Goal: Transaction & Acquisition: Purchase product/service

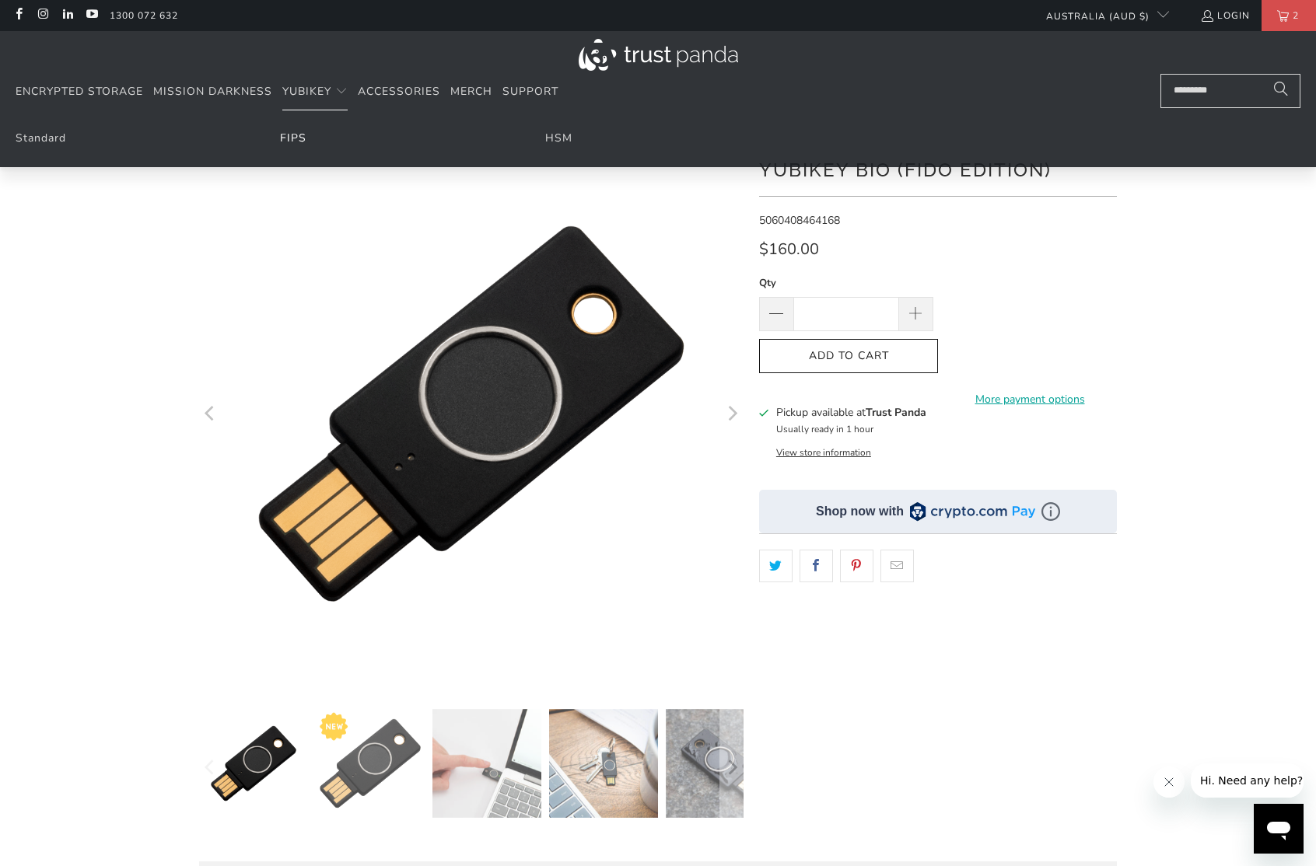
click at [292, 140] on link "FIPS" at bounding box center [293, 138] width 26 height 15
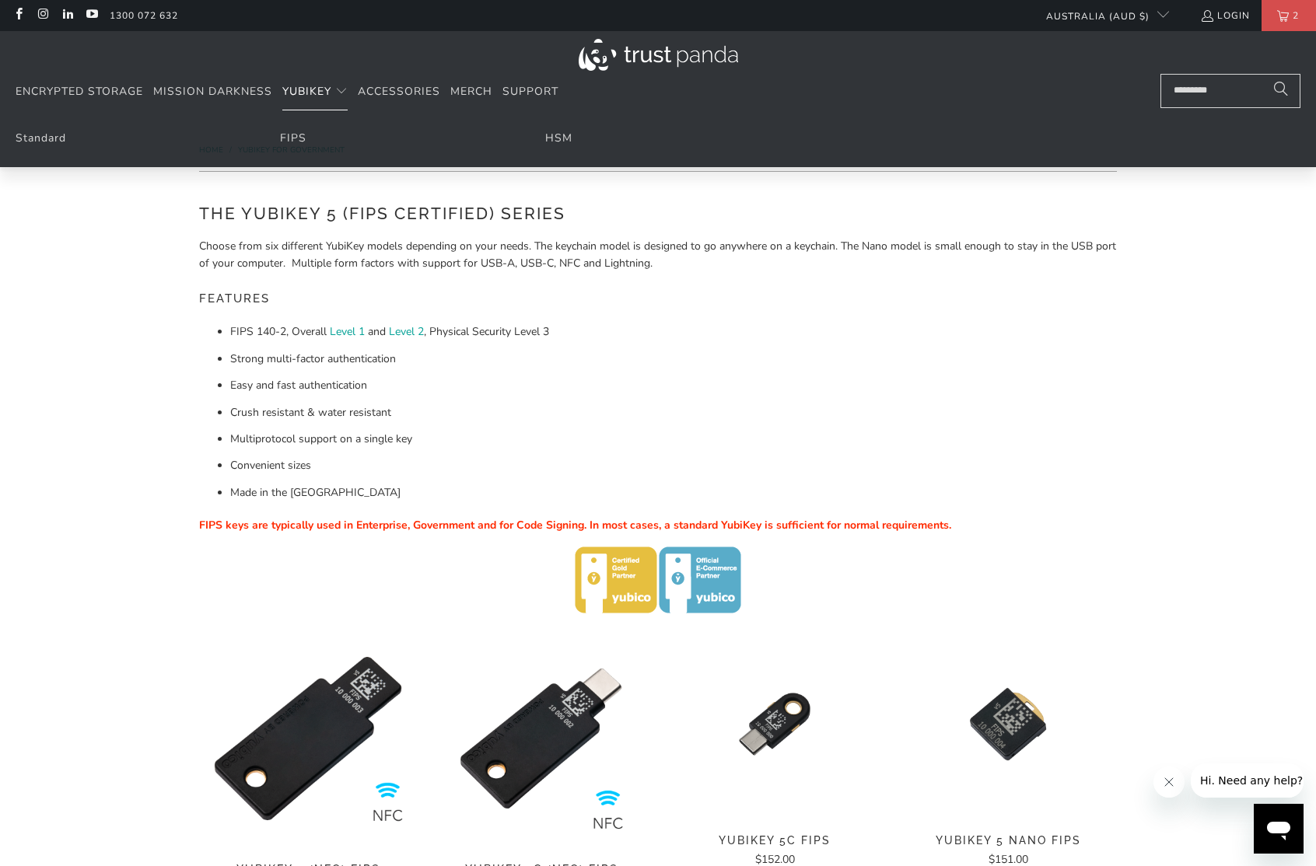
click at [302, 96] on span "YubiKey" at bounding box center [306, 91] width 49 height 15
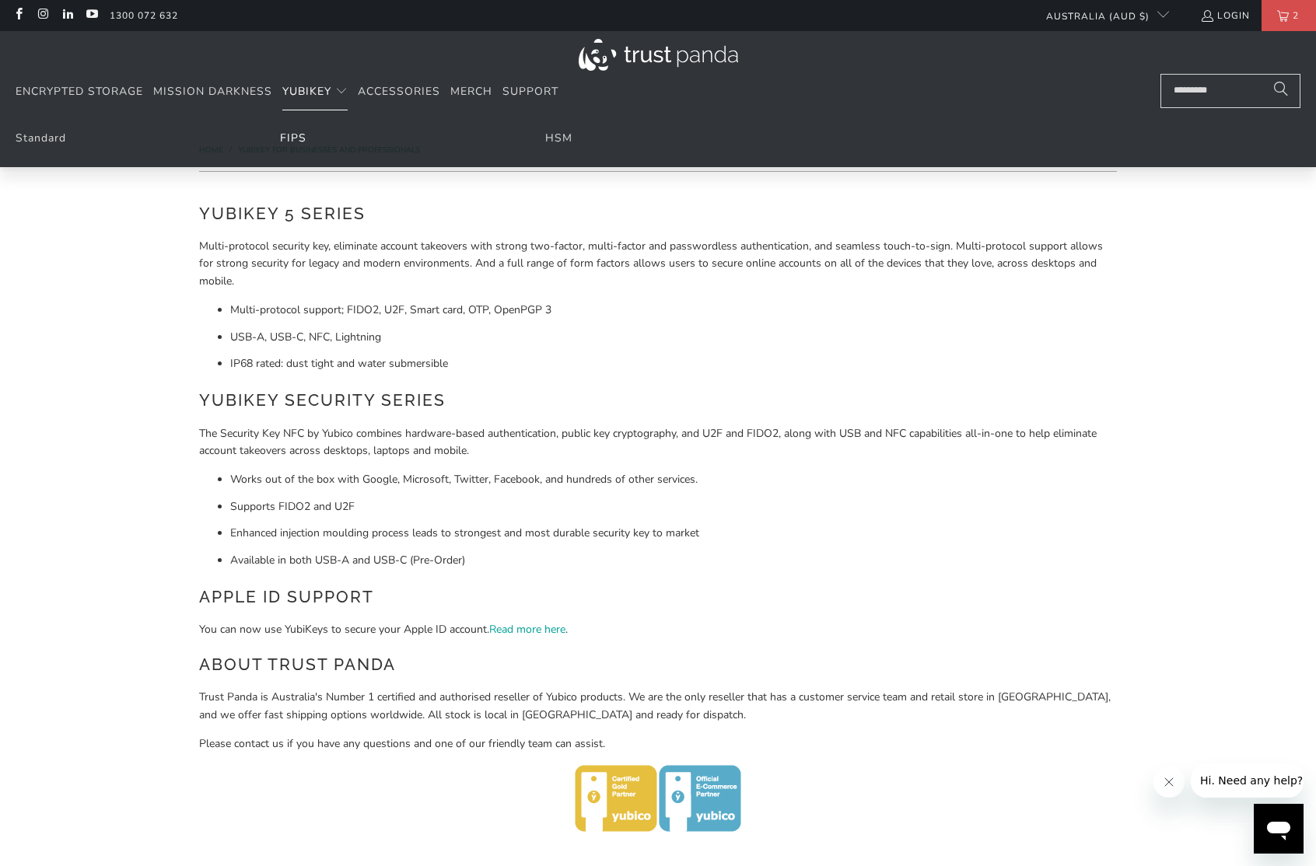
click at [292, 135] on link "FIPS" at bounding box center [293, 138] width 26 height 15
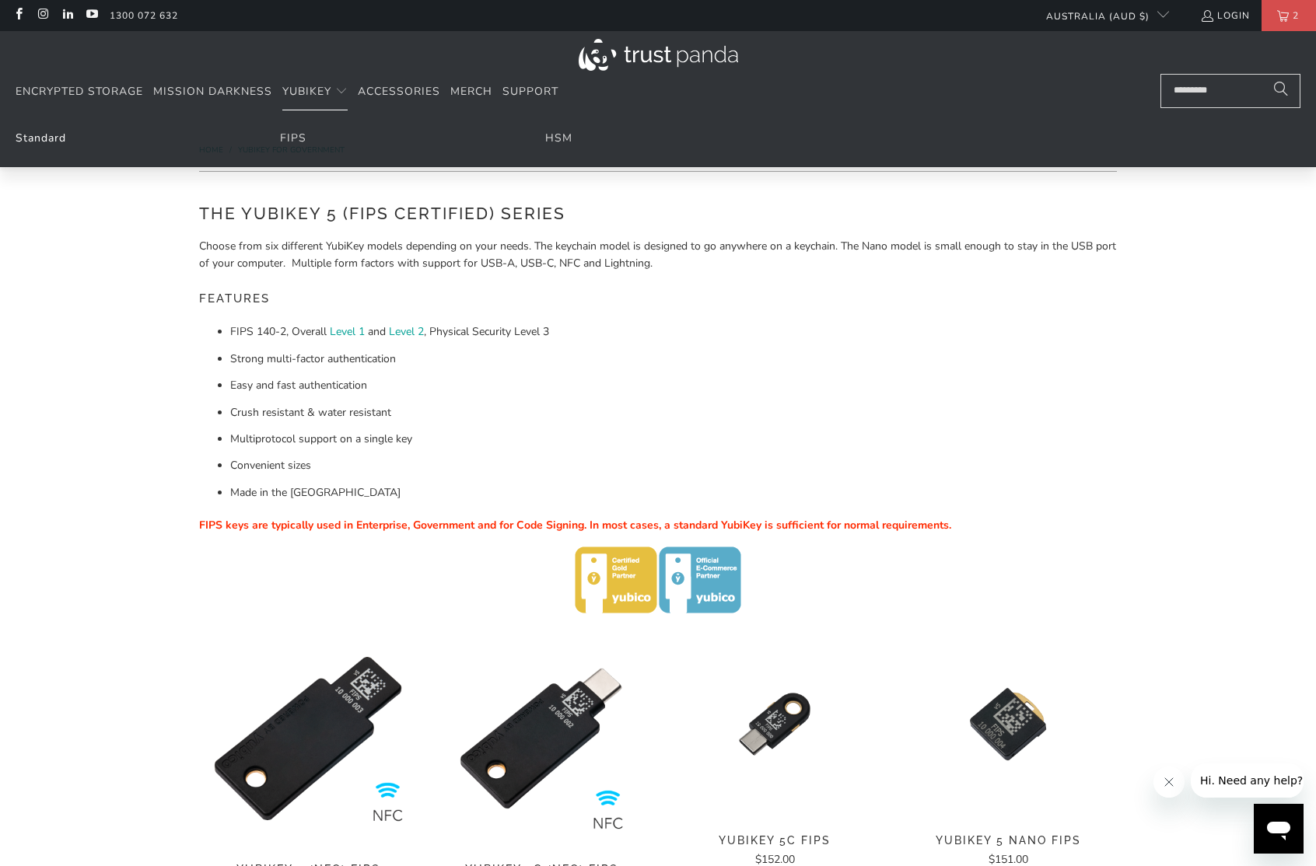
click at [62, 138] on link "Standard" at bounding box center [41, 138] width 51 height 15
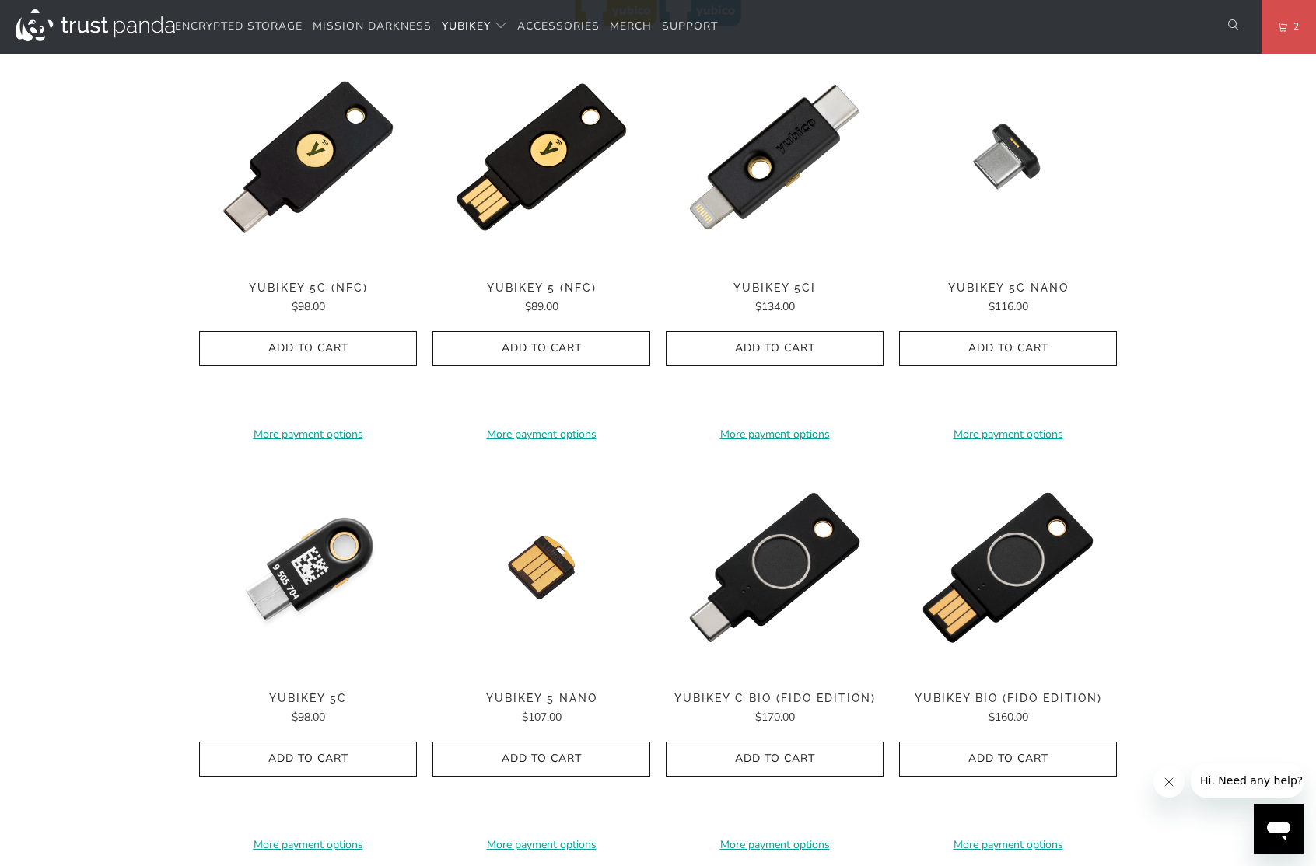
scroll to position [801, 0]
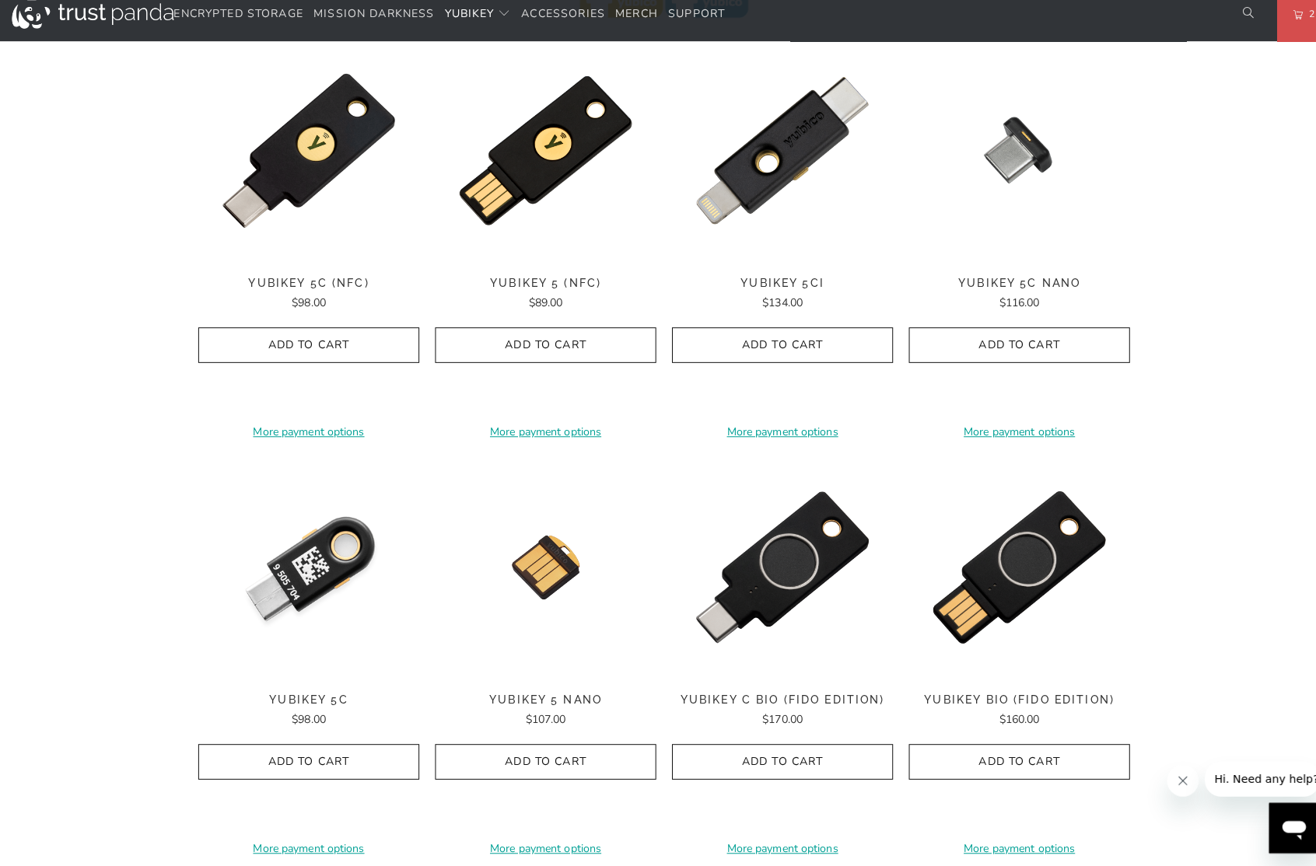
click at [274, 580] on img at bounding box center [308, 572] width 218 height 218
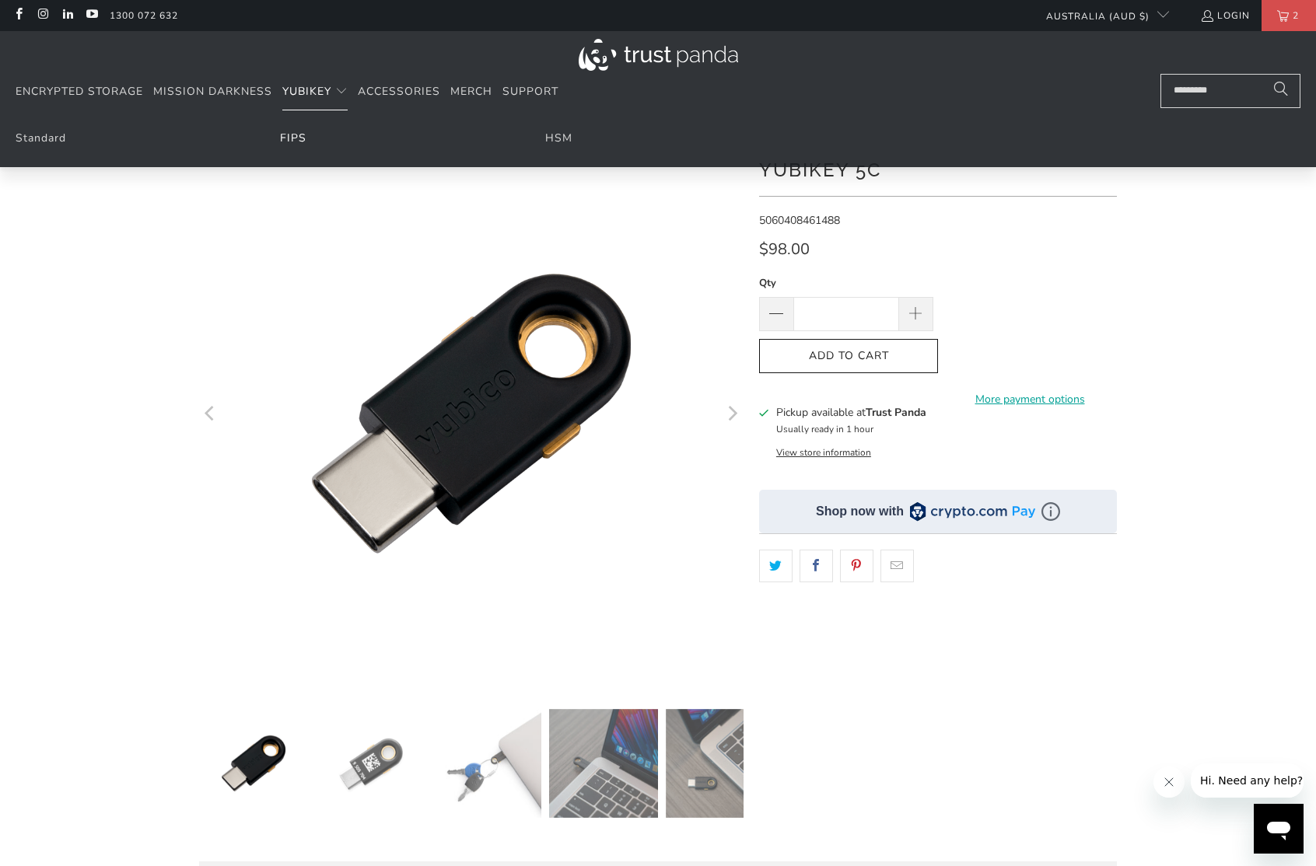
click at [299, 139] on link "FIPS" at bounding box center [293, 138] width 26 height 15
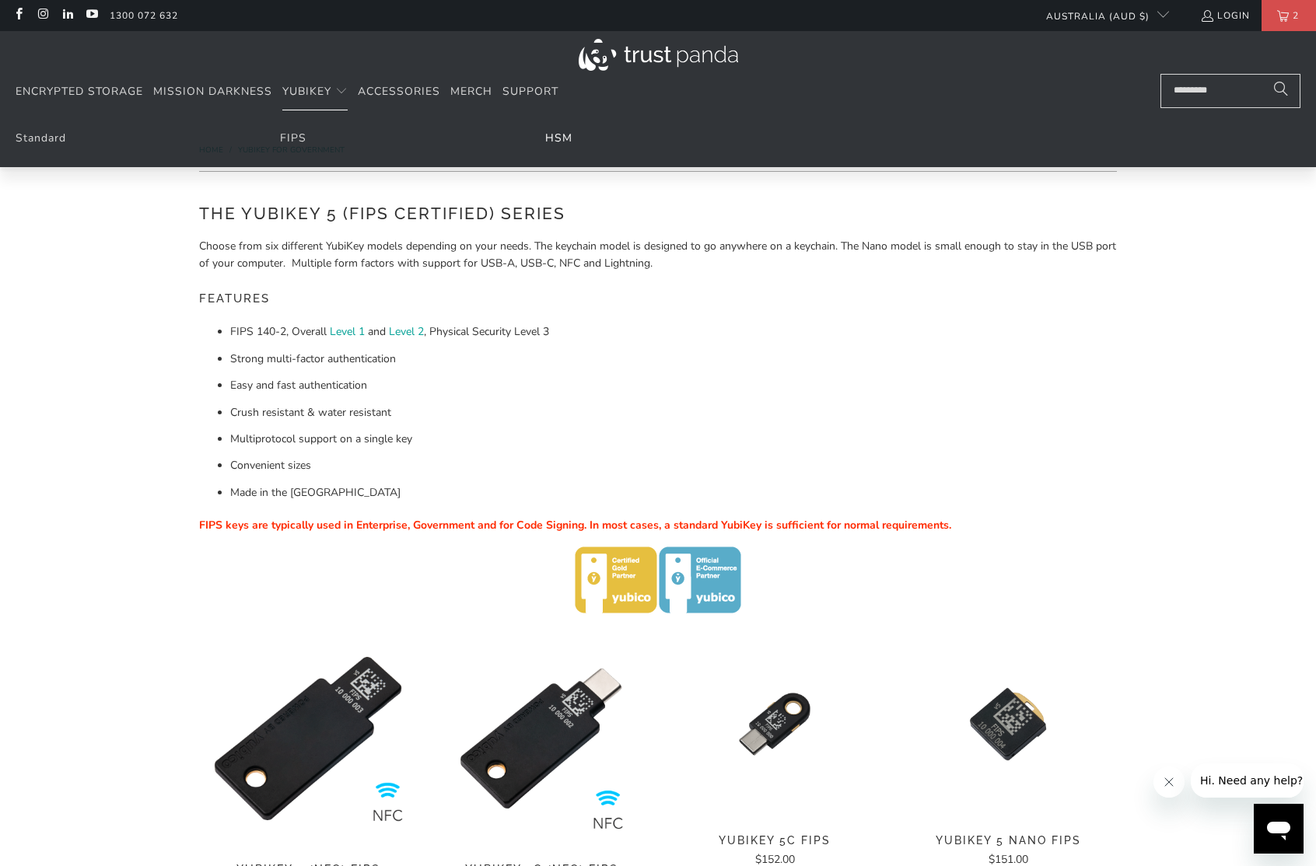
click at [558, 138] on link "HSM" at bounding box center [558, 138] width 27 height 15
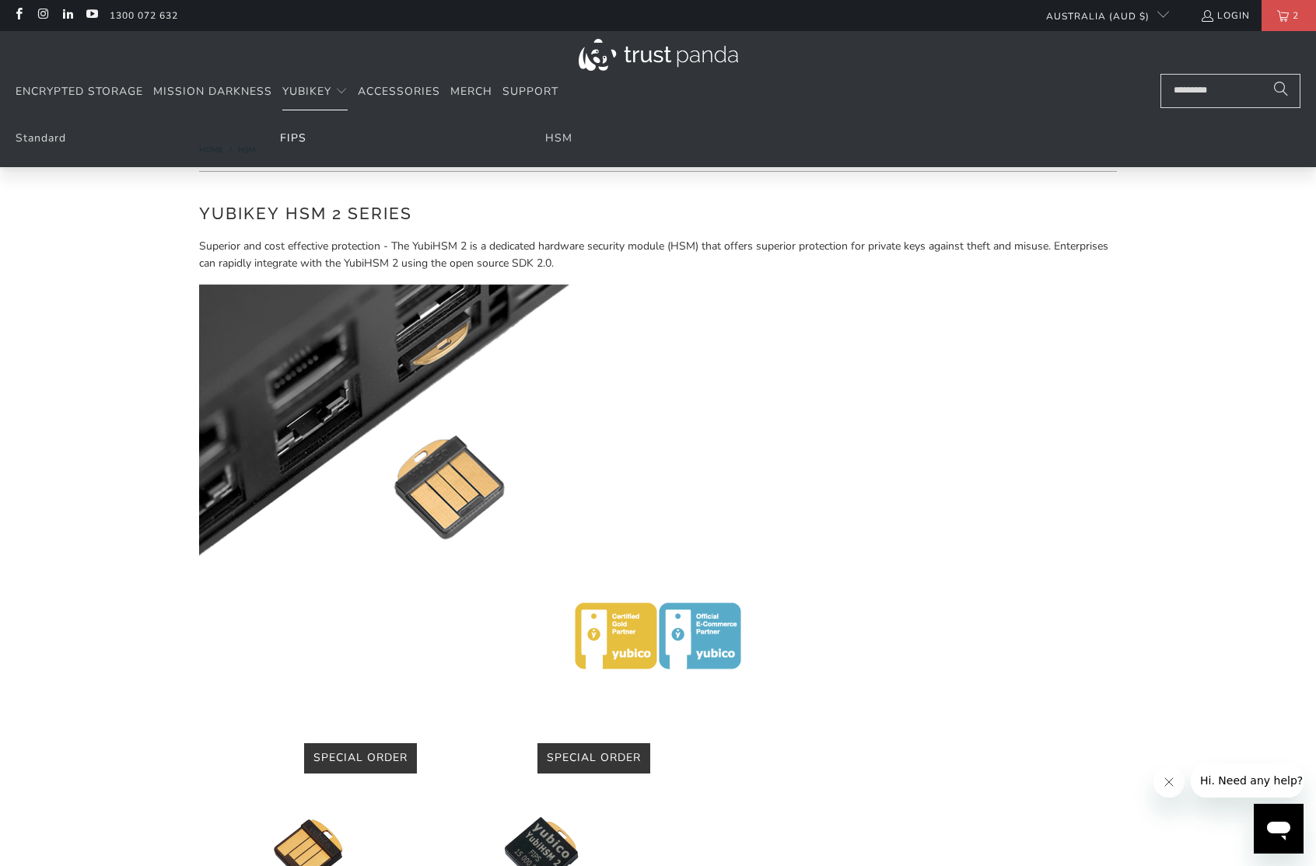
click at [293, 132] on link "FIPS" at bounding box center [293, 138] width 26 height 15
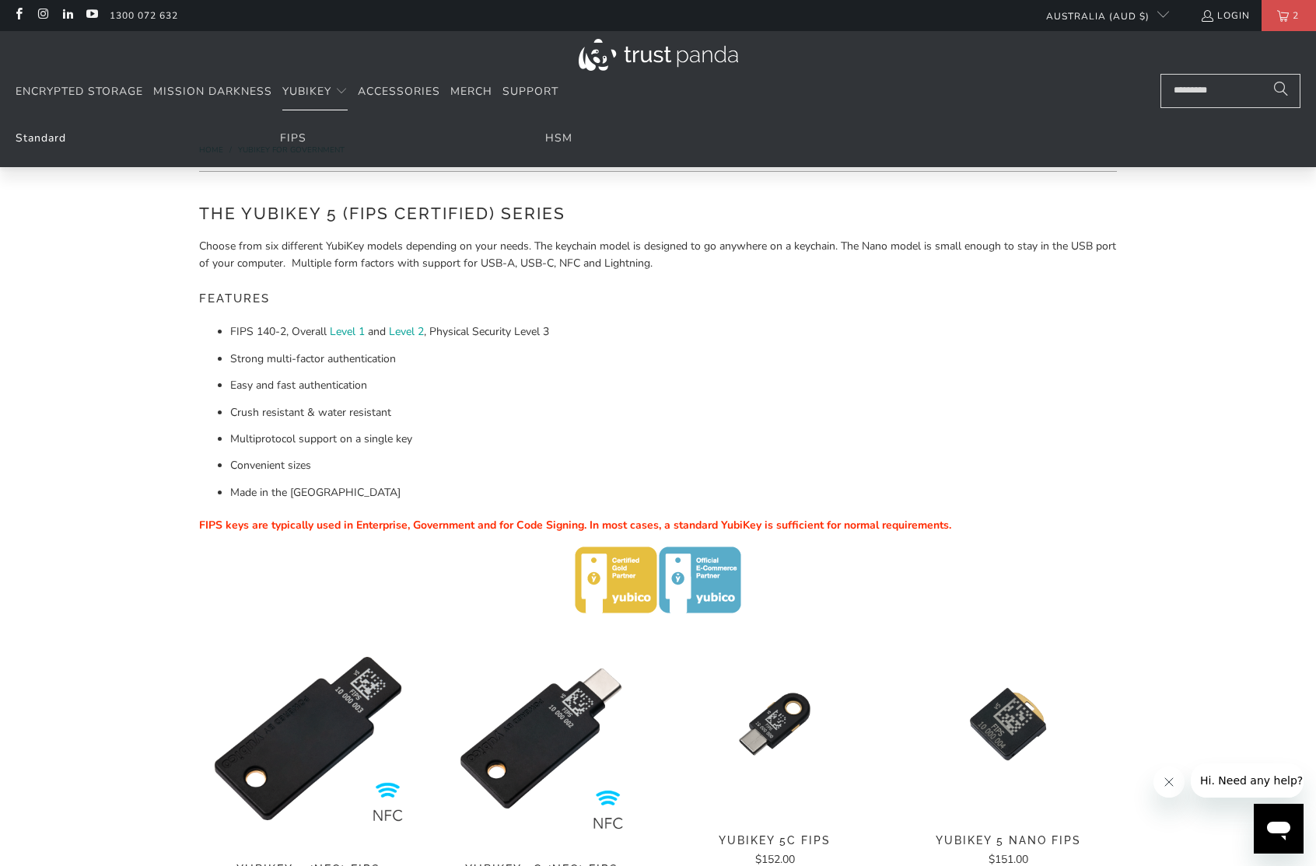
click at [60, 139] on link "Standard" at bounding box center [41, 138] width 51 height 15
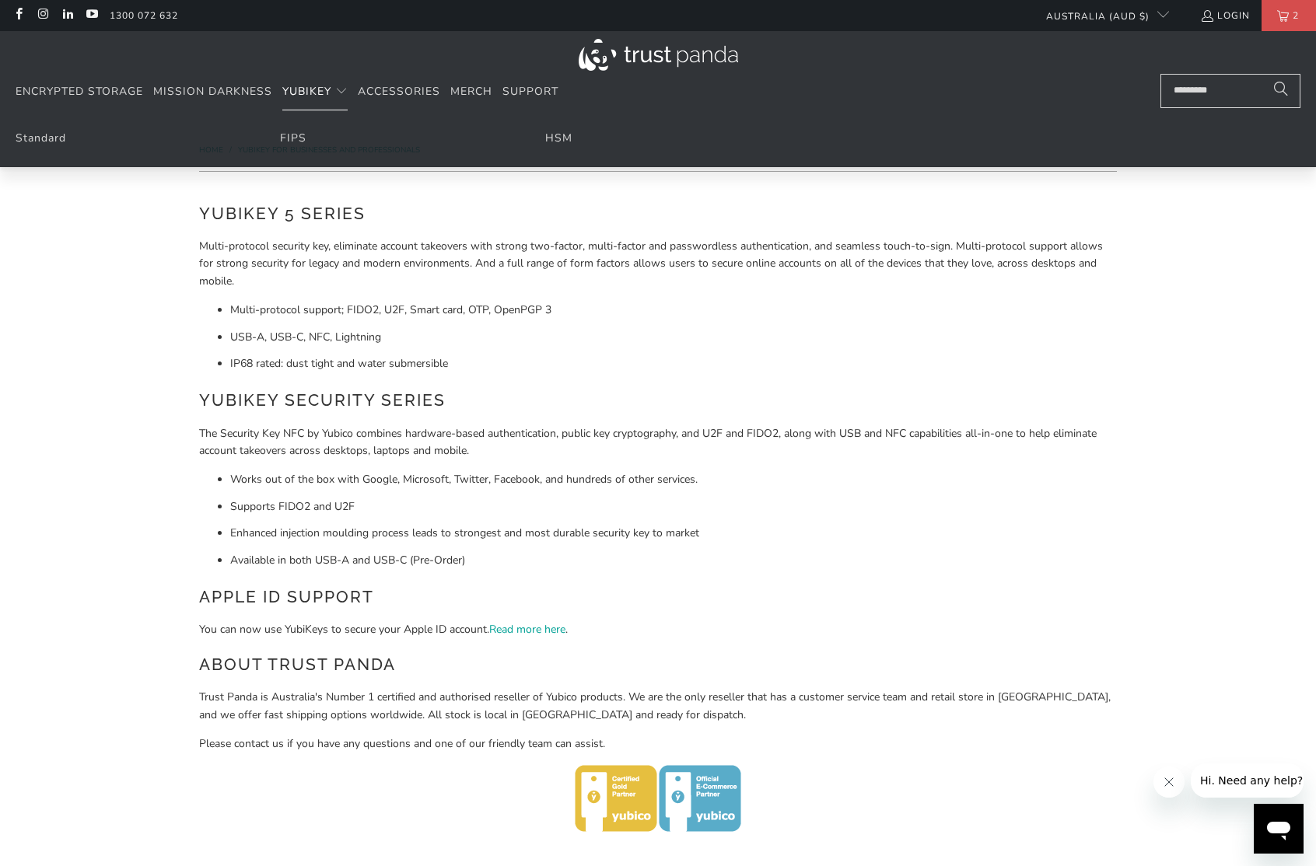
click at [572, 144] on li "HSM" at bounding box center [657, 138] width 225 height 17
click at [239, 84] on span "Mission Darkness" at bounding box center [212, 91] width 119 height 15
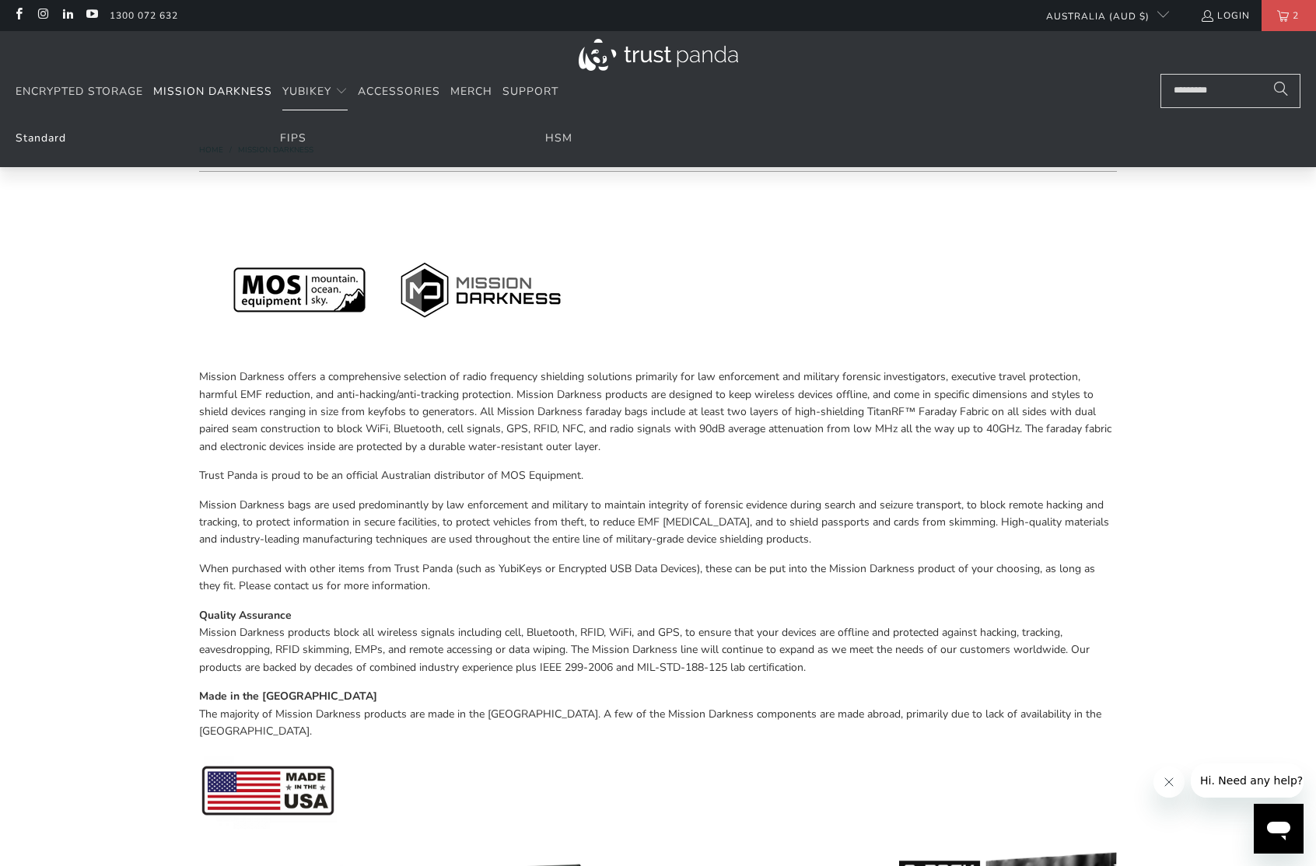
click at [54, 133] on link "Standard" at bounding box center [41, 138] width 51 height 15
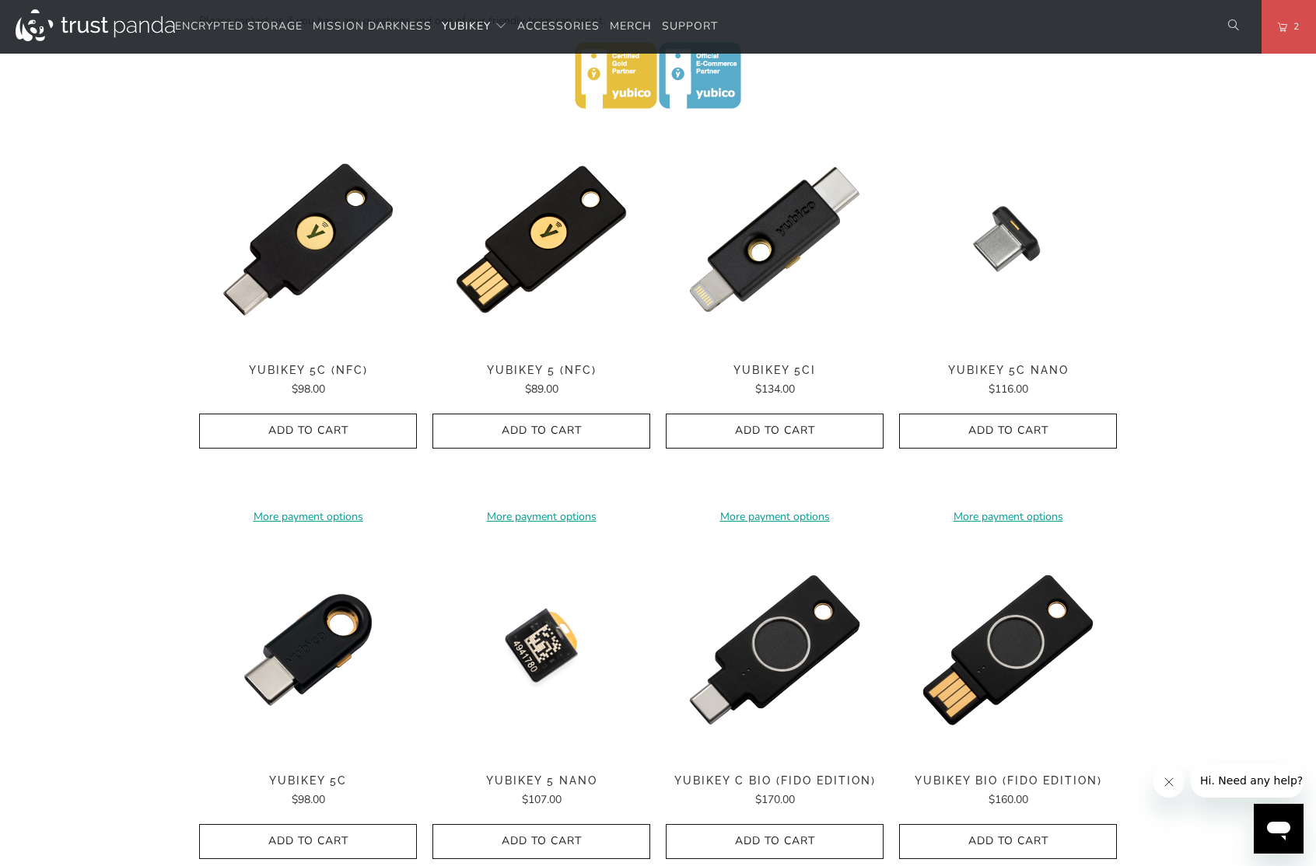
scroll to position [777, 0]
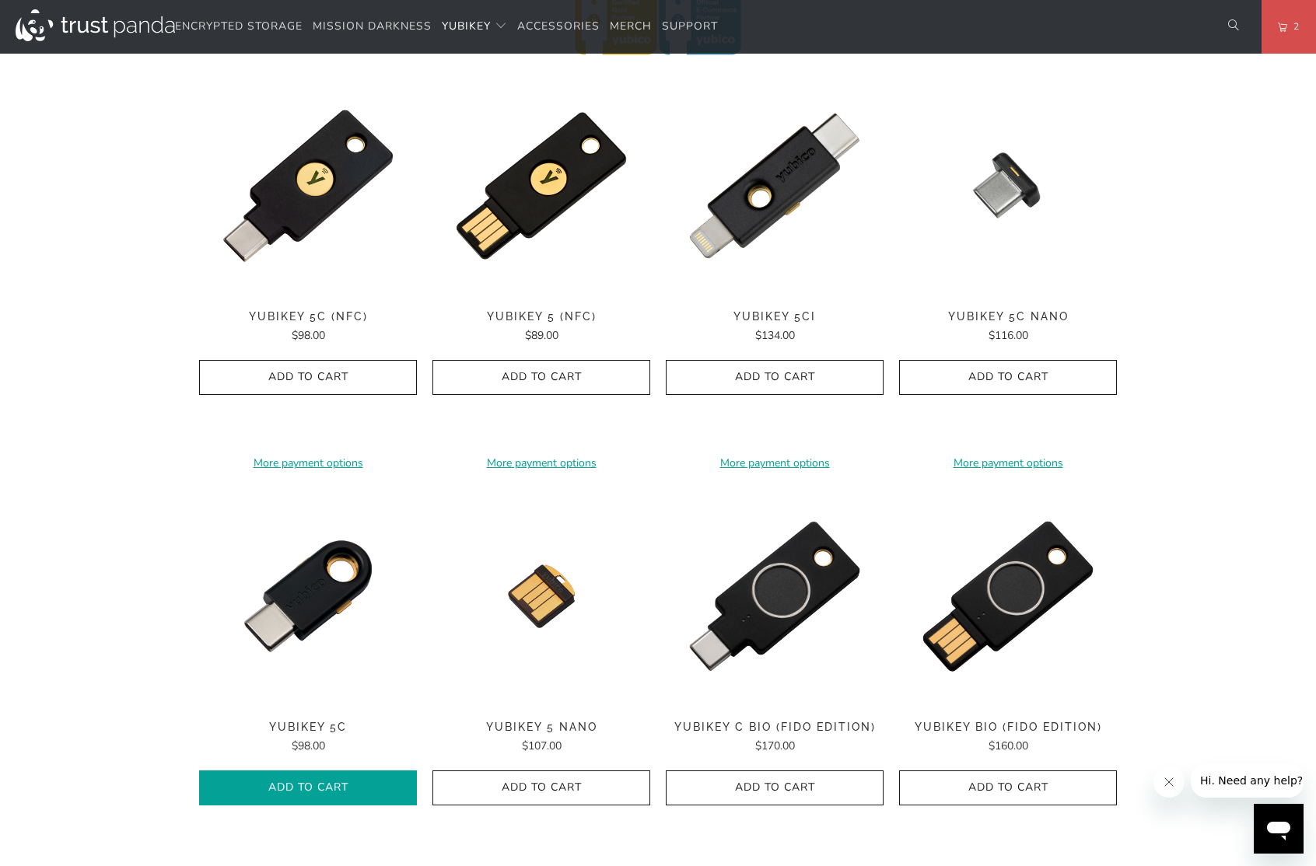
click at [351, 781] on span "Add to Cart" at bounding box center [307, 787] width 185 height 13
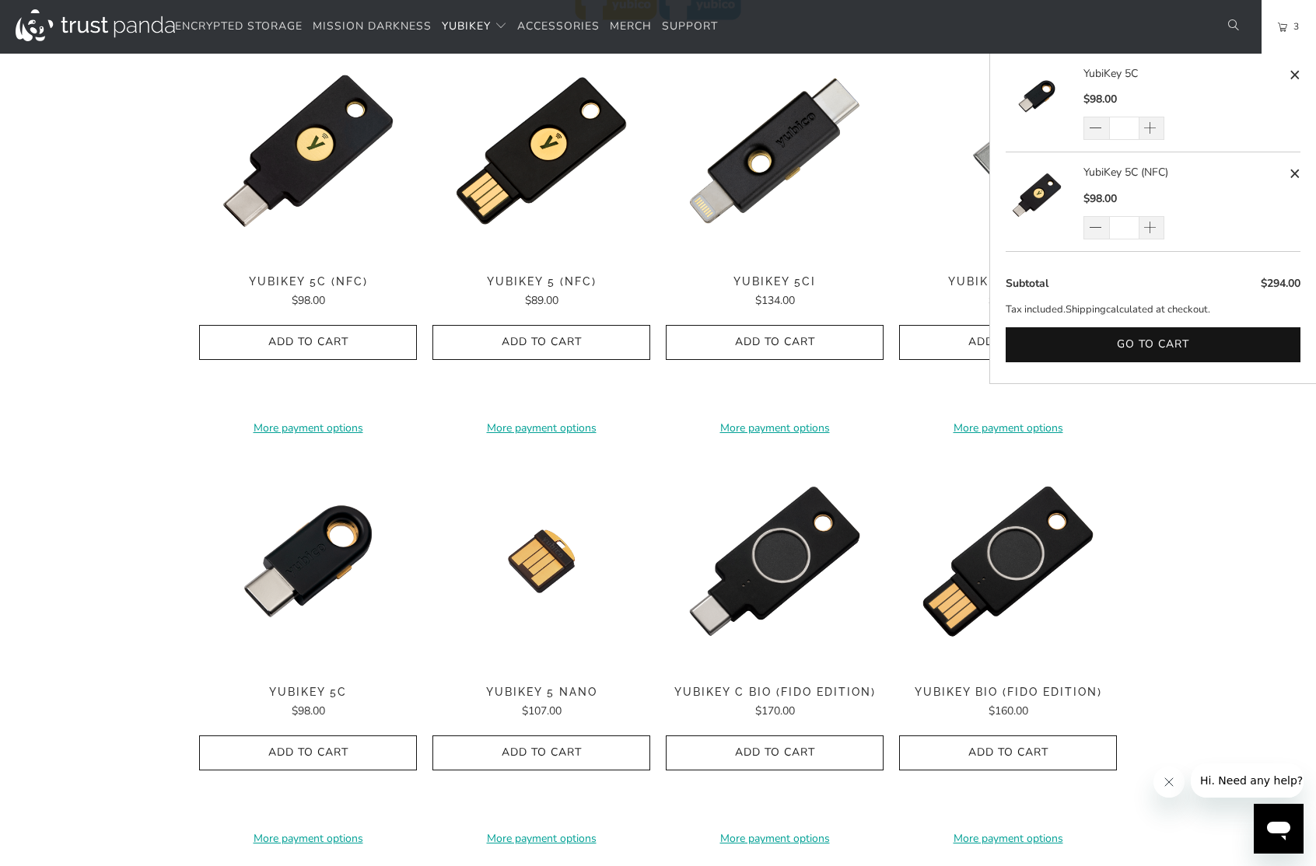
scroll to position [811, 0]
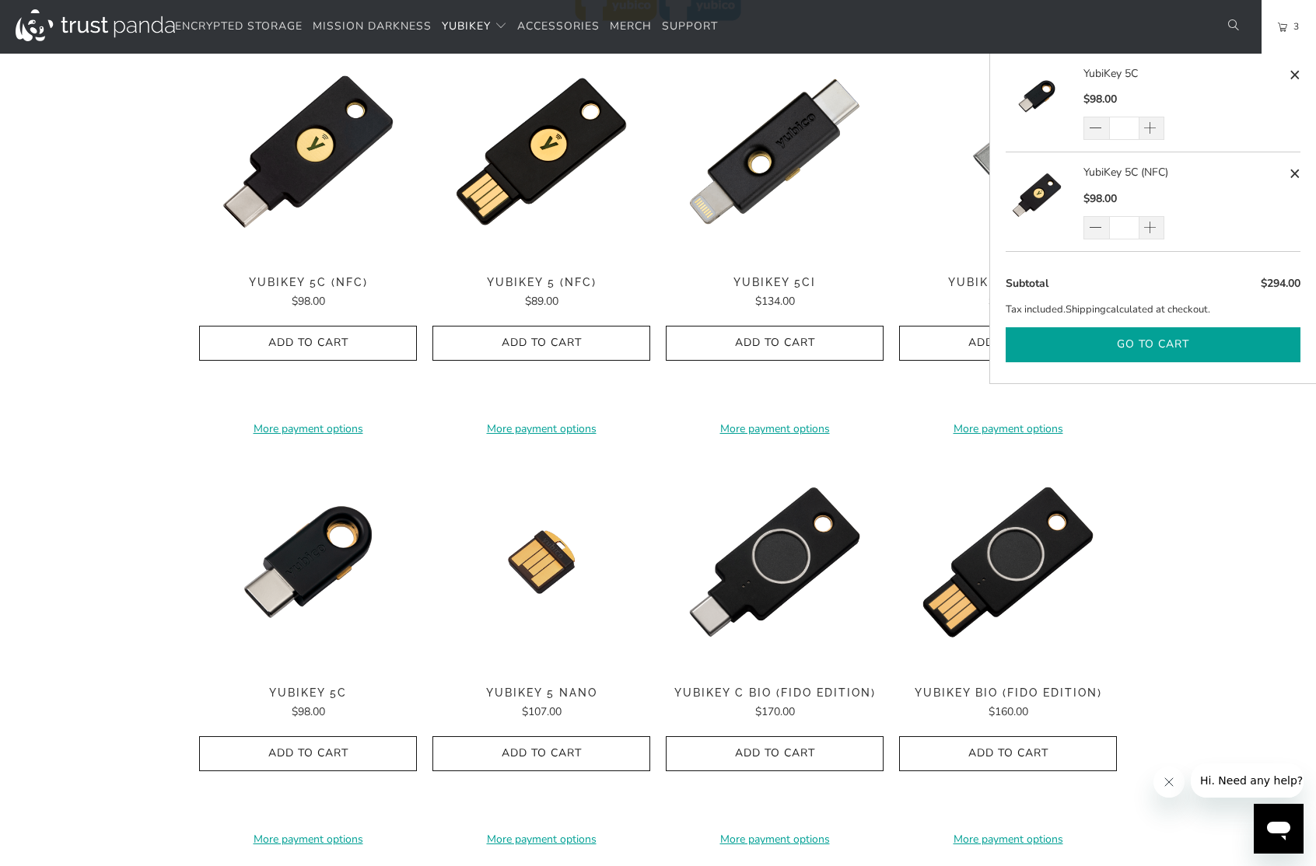
click at [1154, 356] on button "Go to cart" at bounding box center [1152, 344] width 295 height 35
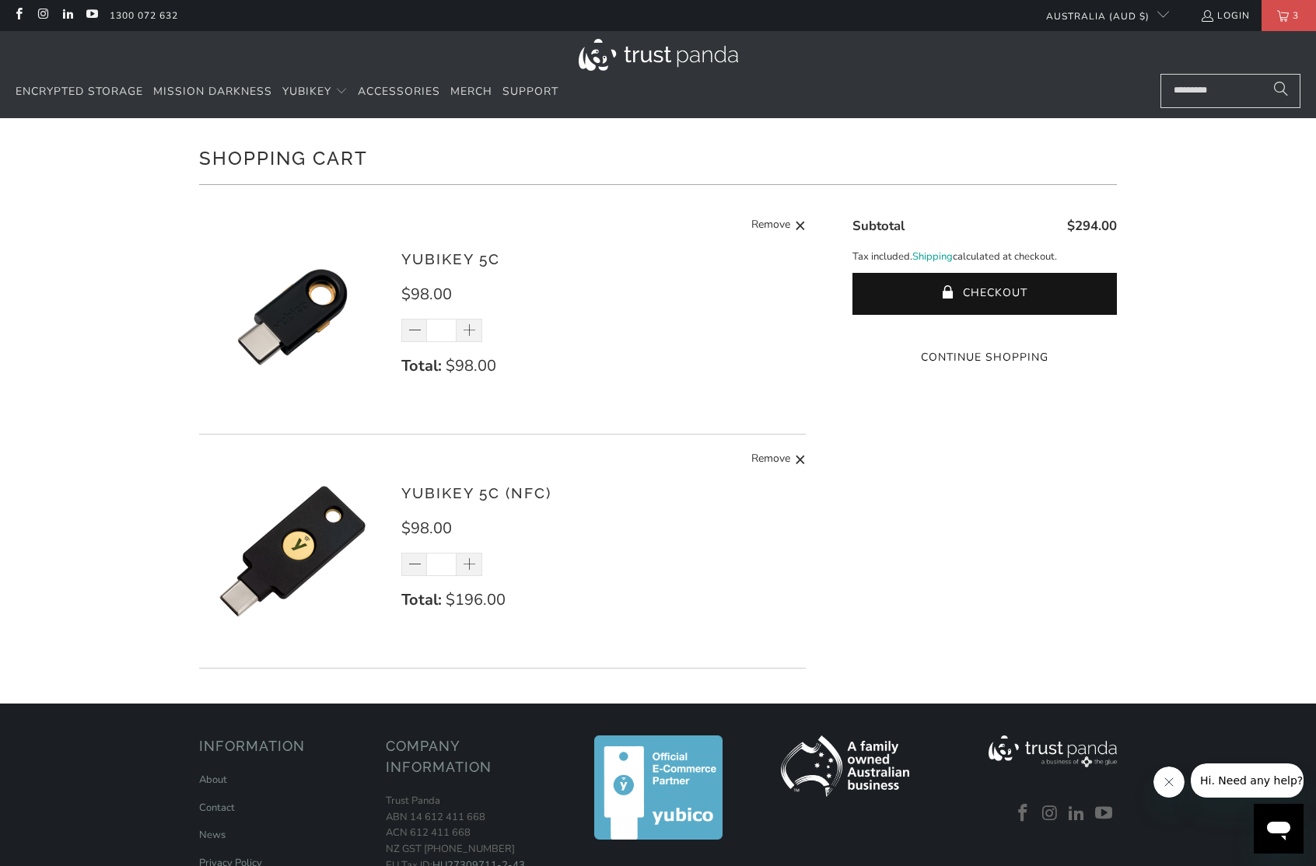
click at [986, 335] on shopify-apple-pay-button at bounding box center [984, 327] width 3 height 15
click at [1270, 19] on link "3" at bounding box center [1288, 15] width 54 height 31
click at [1246, 774] on span "Hi. Need any help?" at bounding box center [1251, 780] width 103 height 12
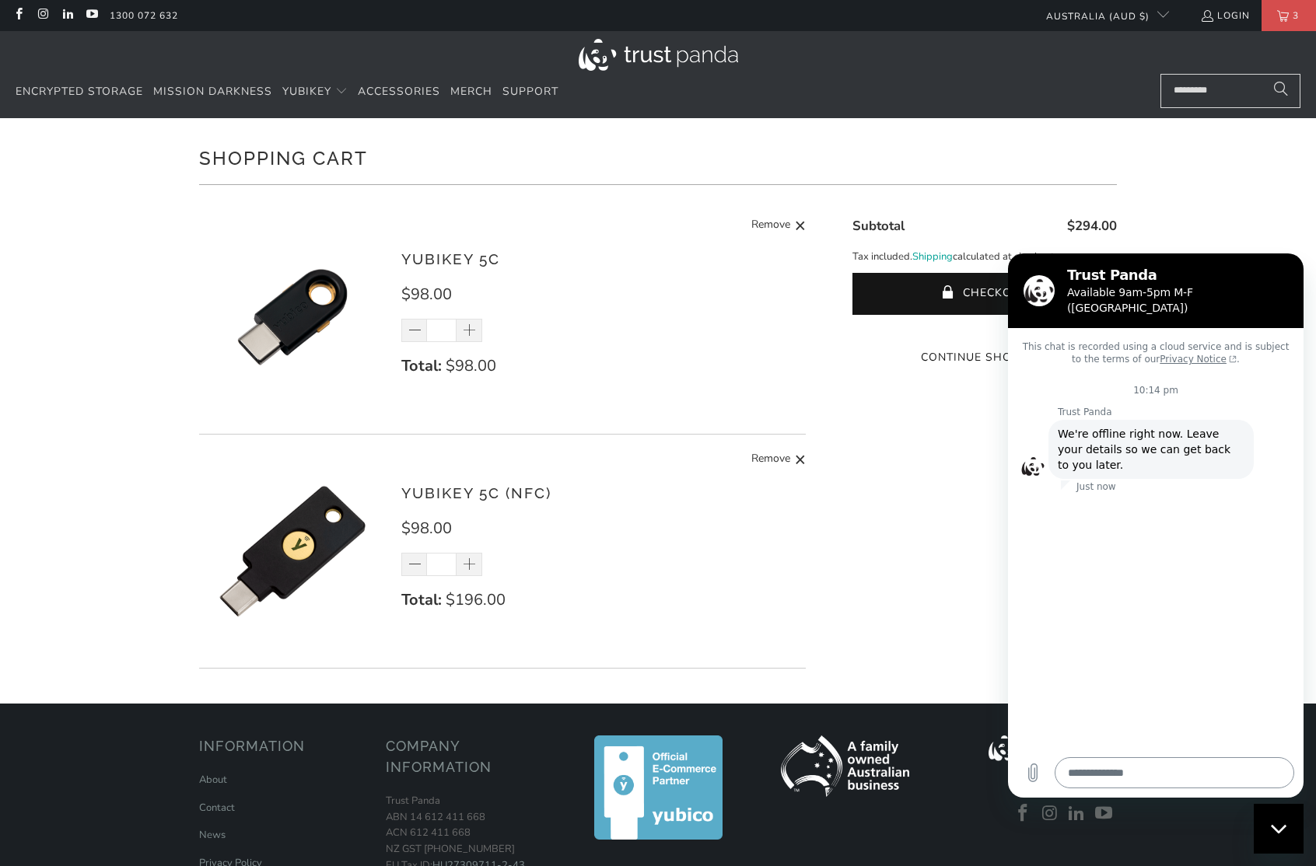
click at [1141, 785] on textarea at bounding box center [1173, 772] width 239 height 31
type textarea "*"
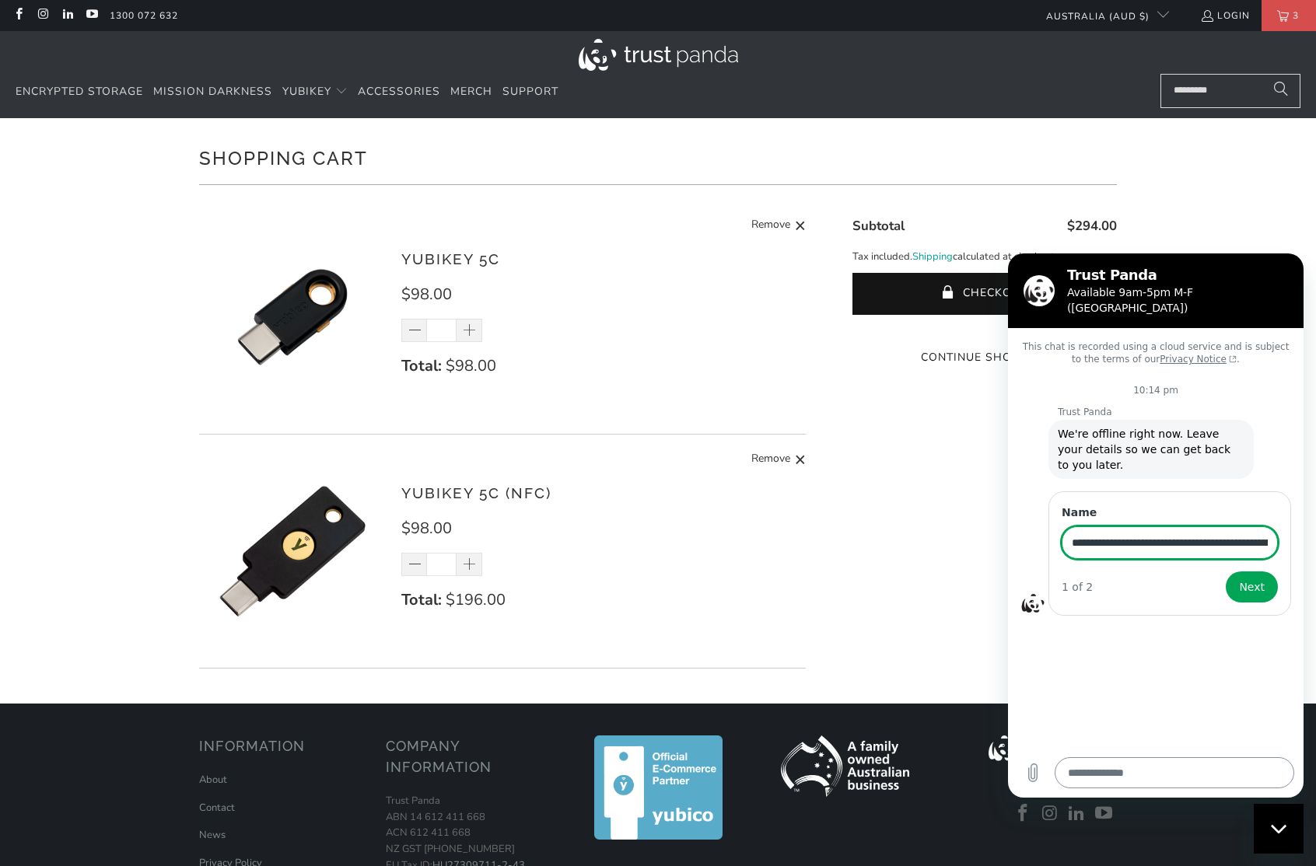
type input "**********"
click at [1253, 572] on button "Next" at bounding box center [1251, 587] width 52 height 31
type textarea "*"
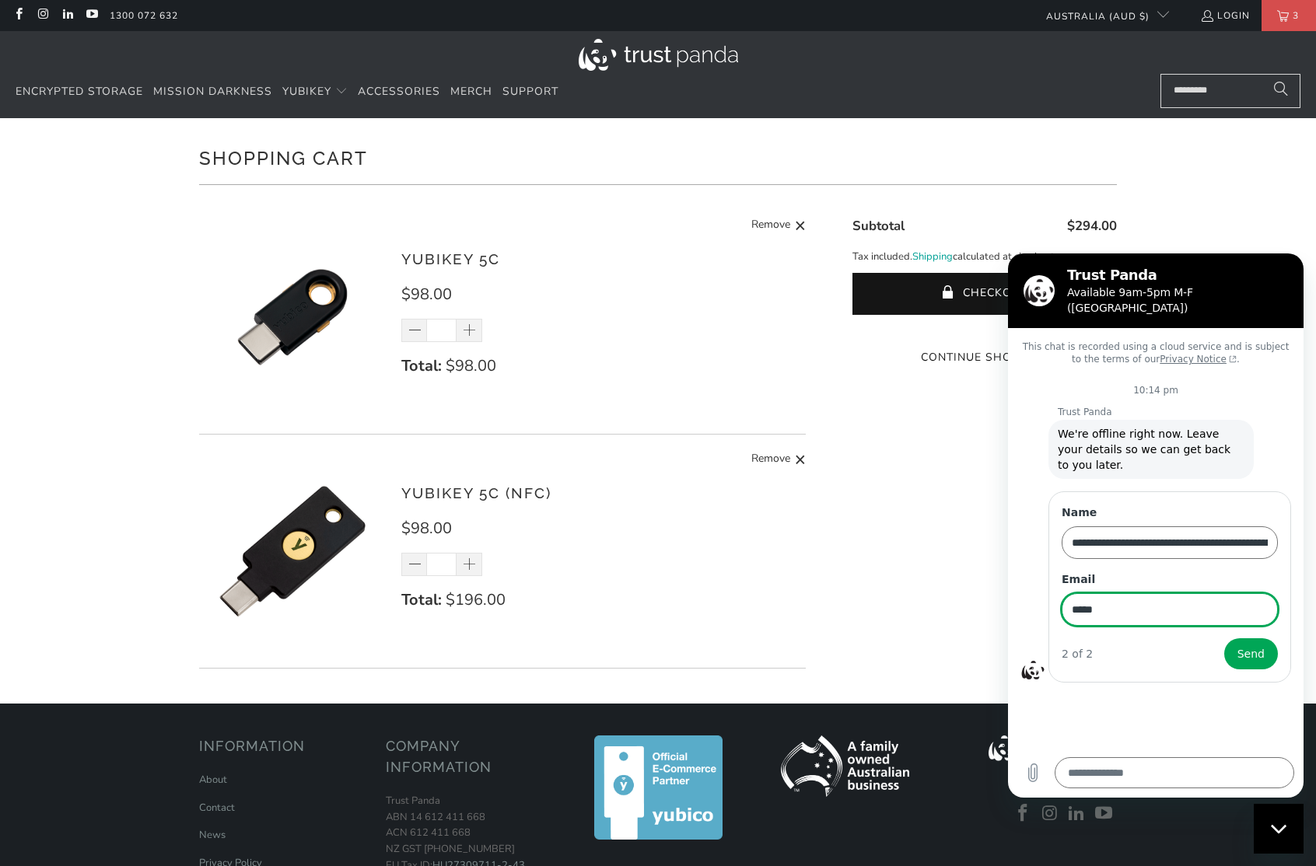
type input "****"
type input "**********"
click at [1249, 645] on span "Send" at bounding box center [1250, 654] width 27 height 19
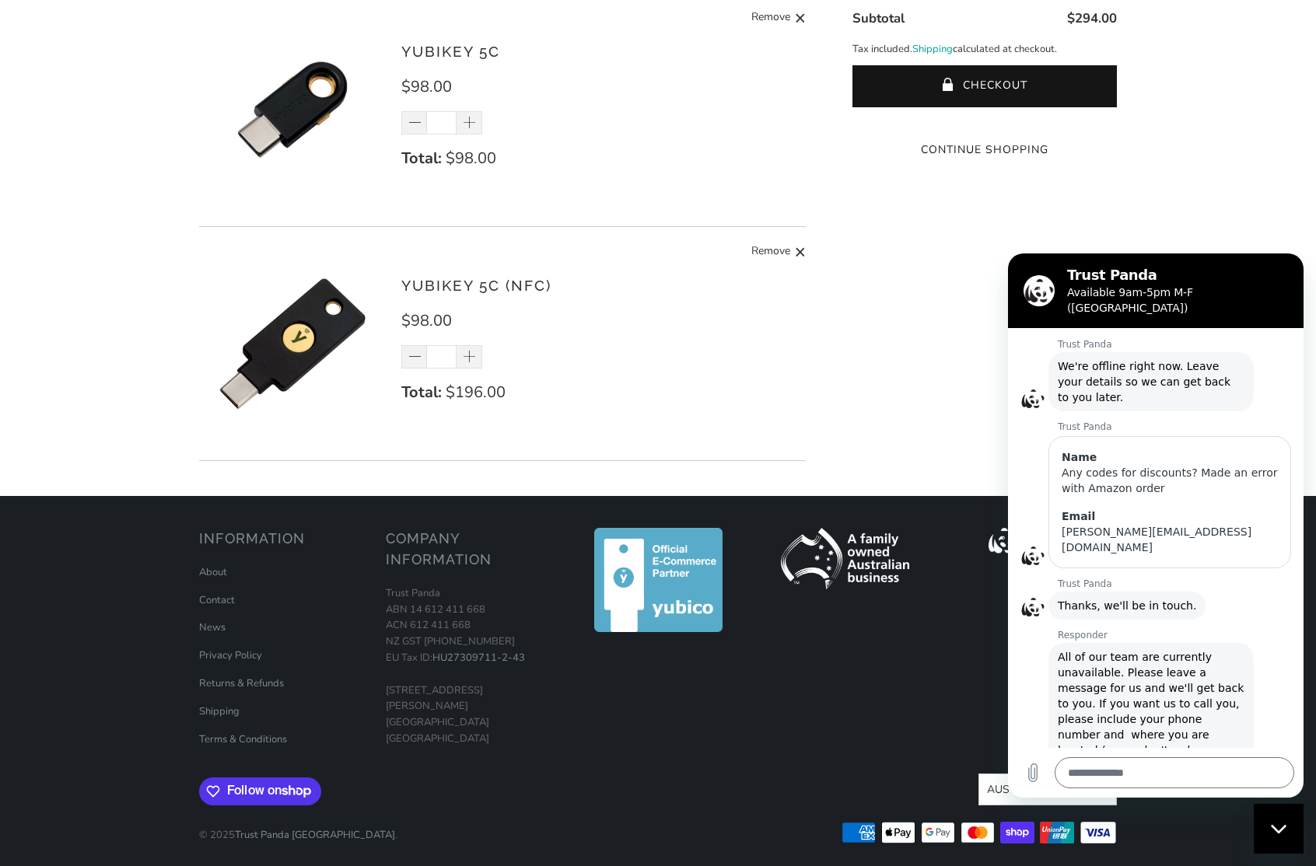
scroll to position [71, 0]
click at [219, 608] on ul "About Contact News Privacy Policy Returns & Refunds Shipping Terms & Conditions" at bounding box center [284, 650] width 171 height 195
click at [219, 606] on link "Contact" at bounding box center [217, 600] width 36 height 14
type textarea "*"
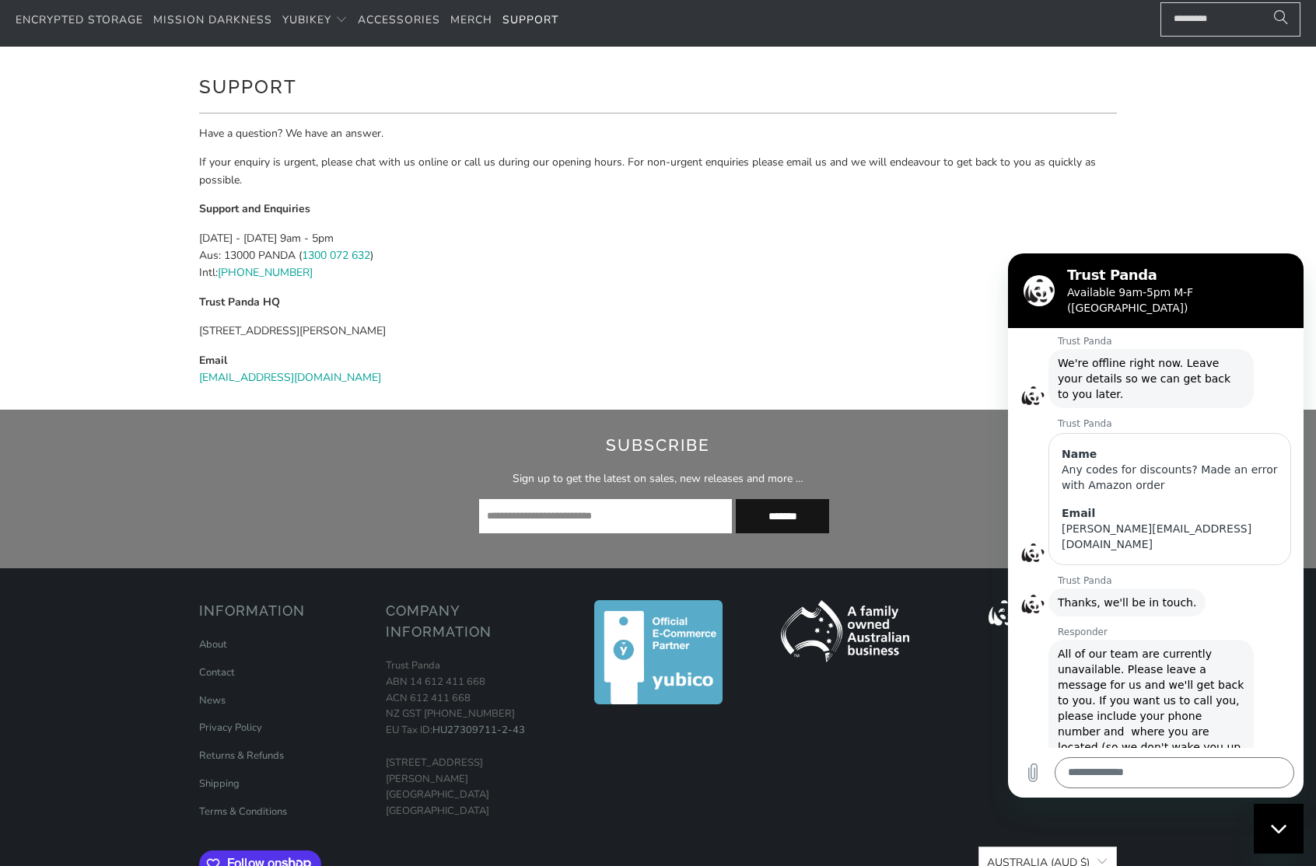
scroll to position [72, 0]
click at [610, 509] on input "email" at bounding box center [605, 516] width 253 height 34
type input "**********"
click at [783, 526] on input "*******" at bounding box center [782, 516] width 93 height 34
click at [785, 516] on input "*******" at bounding box center [782, 516] width 93 height 34
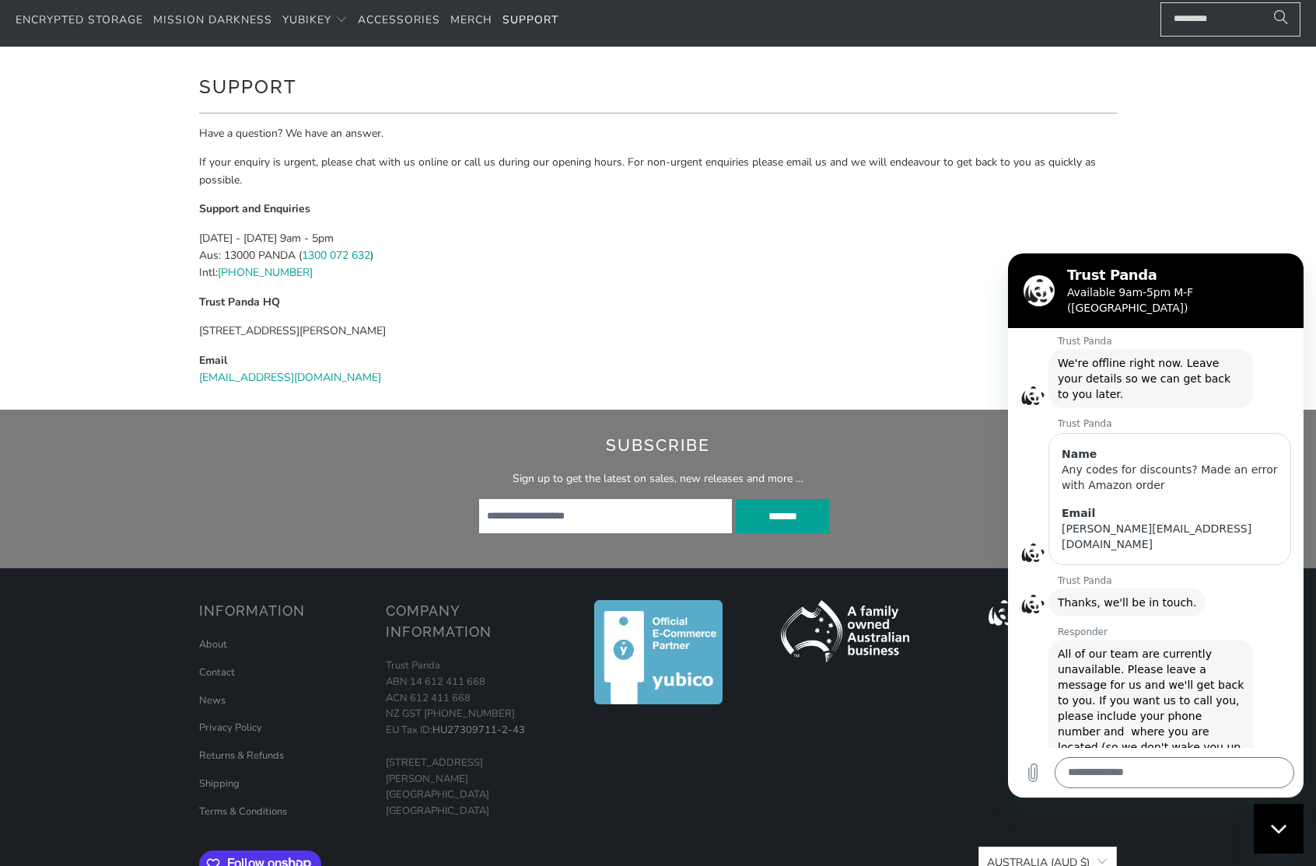
click at [787, 512] on input "*******" at bounding box center [782, 516] width 93 height 34
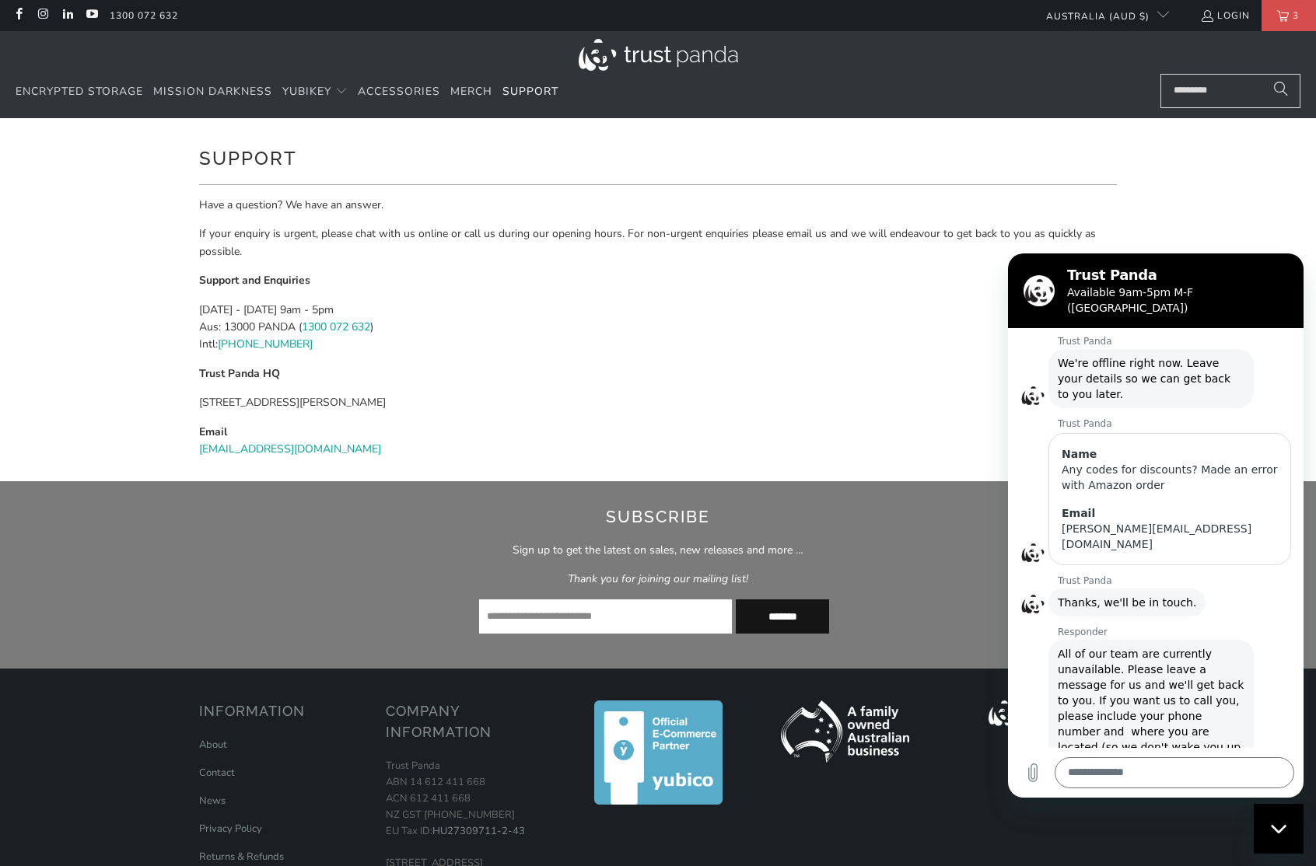
click at [1239, 26] on ul "Currency Australia (AUD $) Australia (AUD $) Austria (EUR €) Belgium (EUR €) Ca…" at bounding box center [1142, 15] width 232 height 31
click at [1237, 23] on link "Login" at bounding box center [1225, 15] width 50 height 17
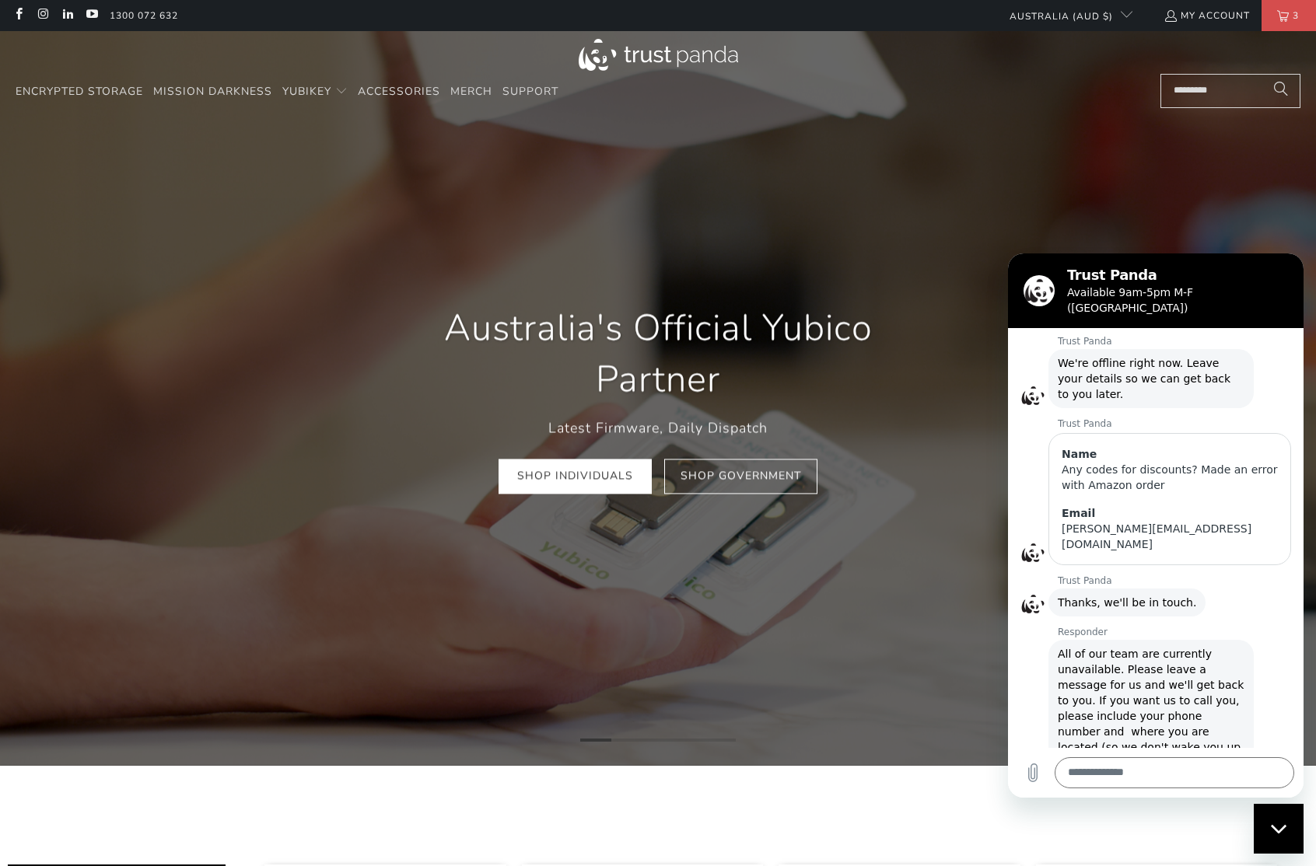
scroll to position [68, 0]
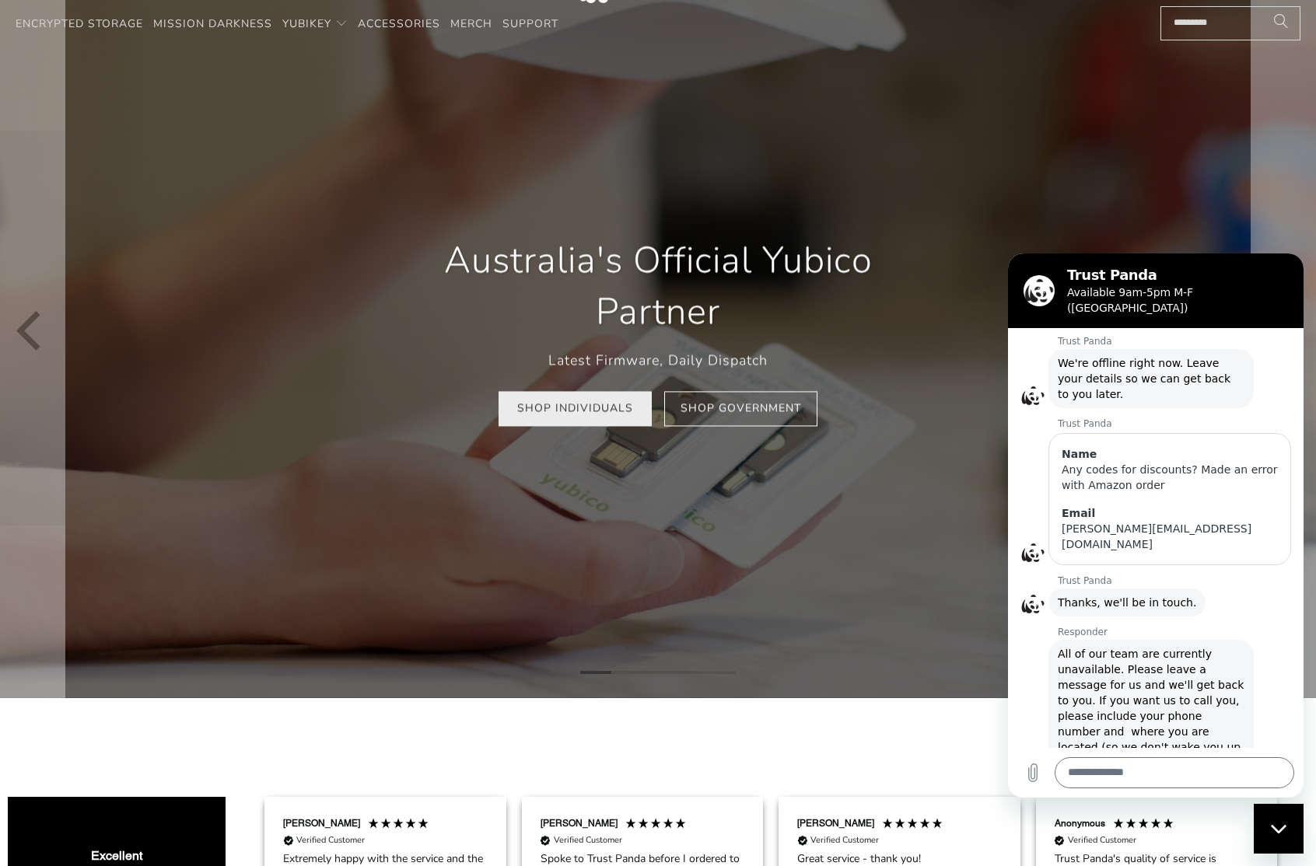
click at [596, 418] on link "Shop Individuals" at bounding box center [574, 408] width 153 height 35
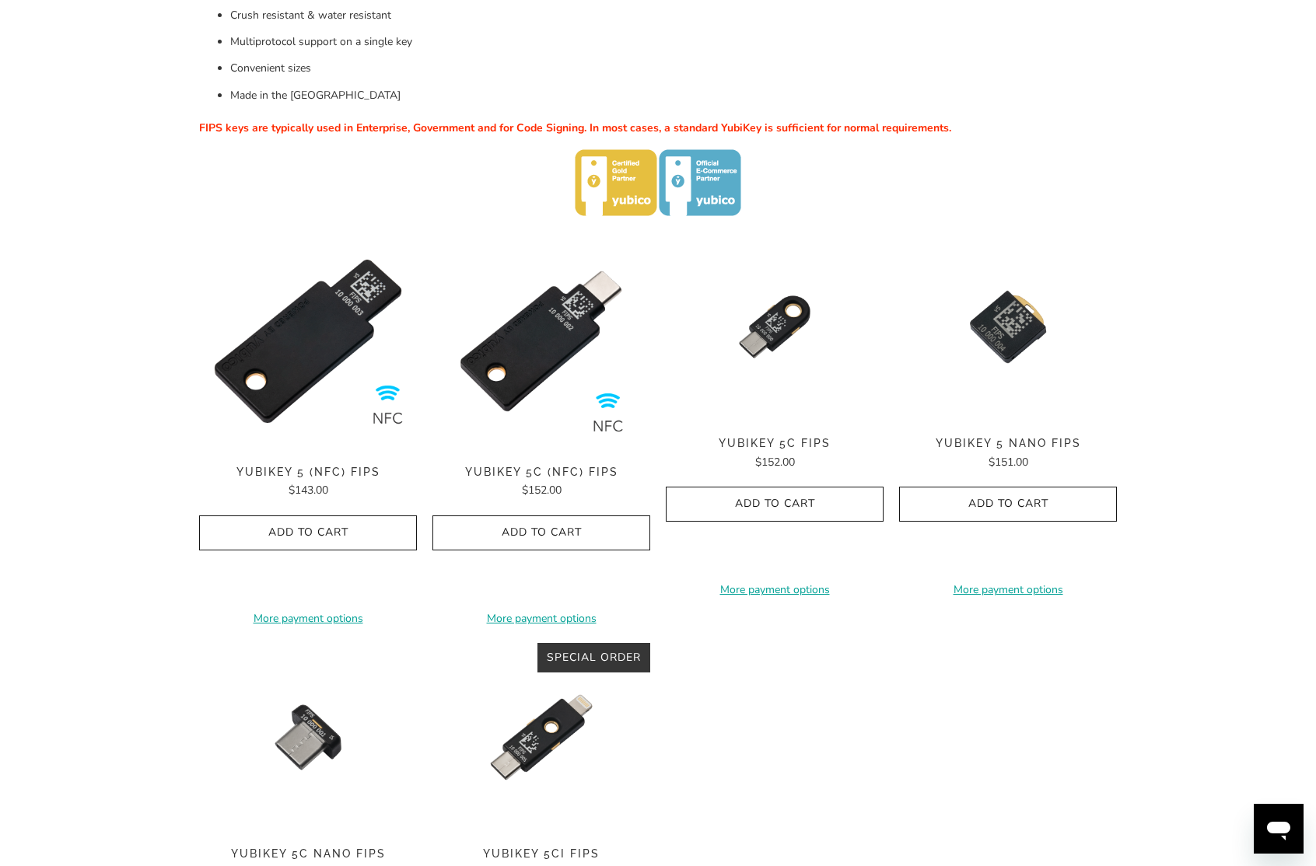
scroll to position [509, 0]
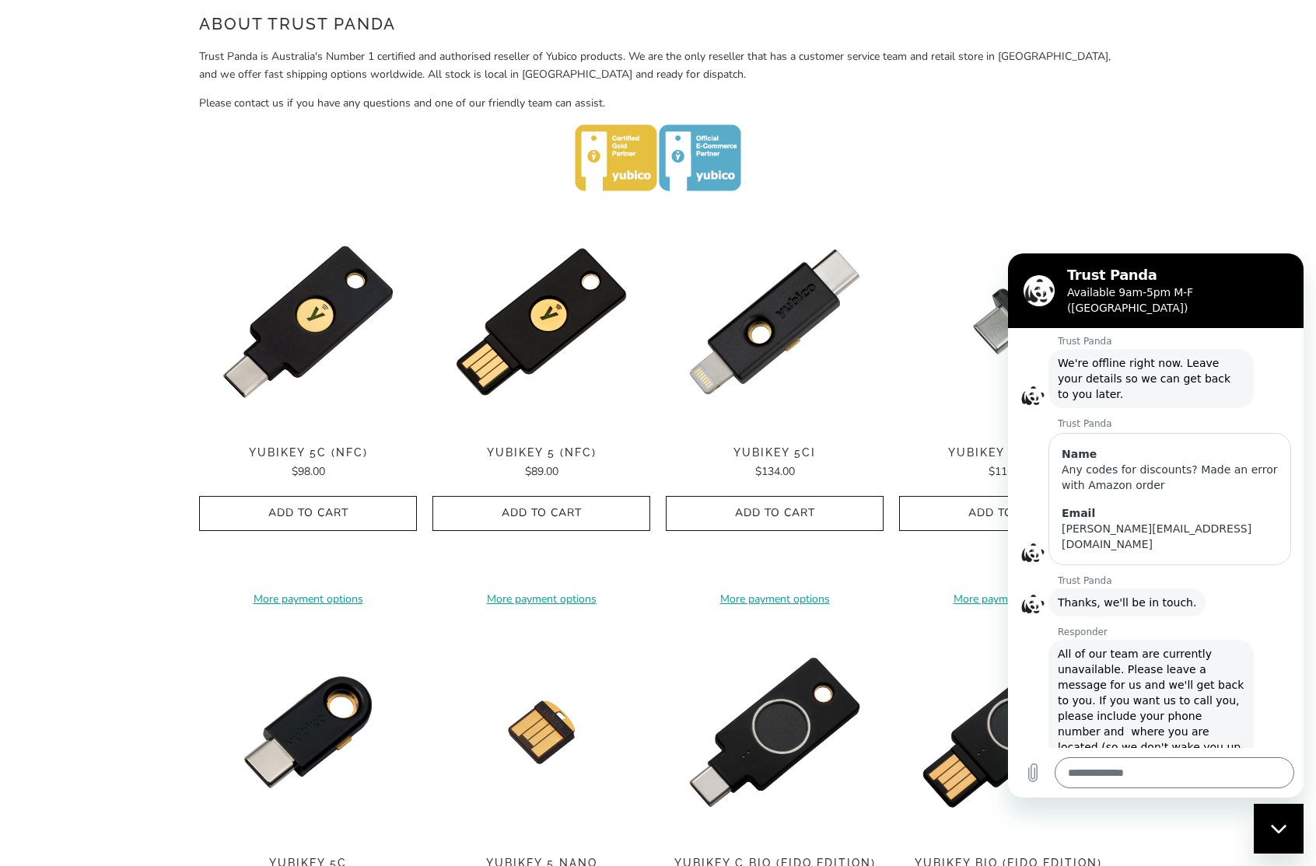
scroll to position [806, 0]
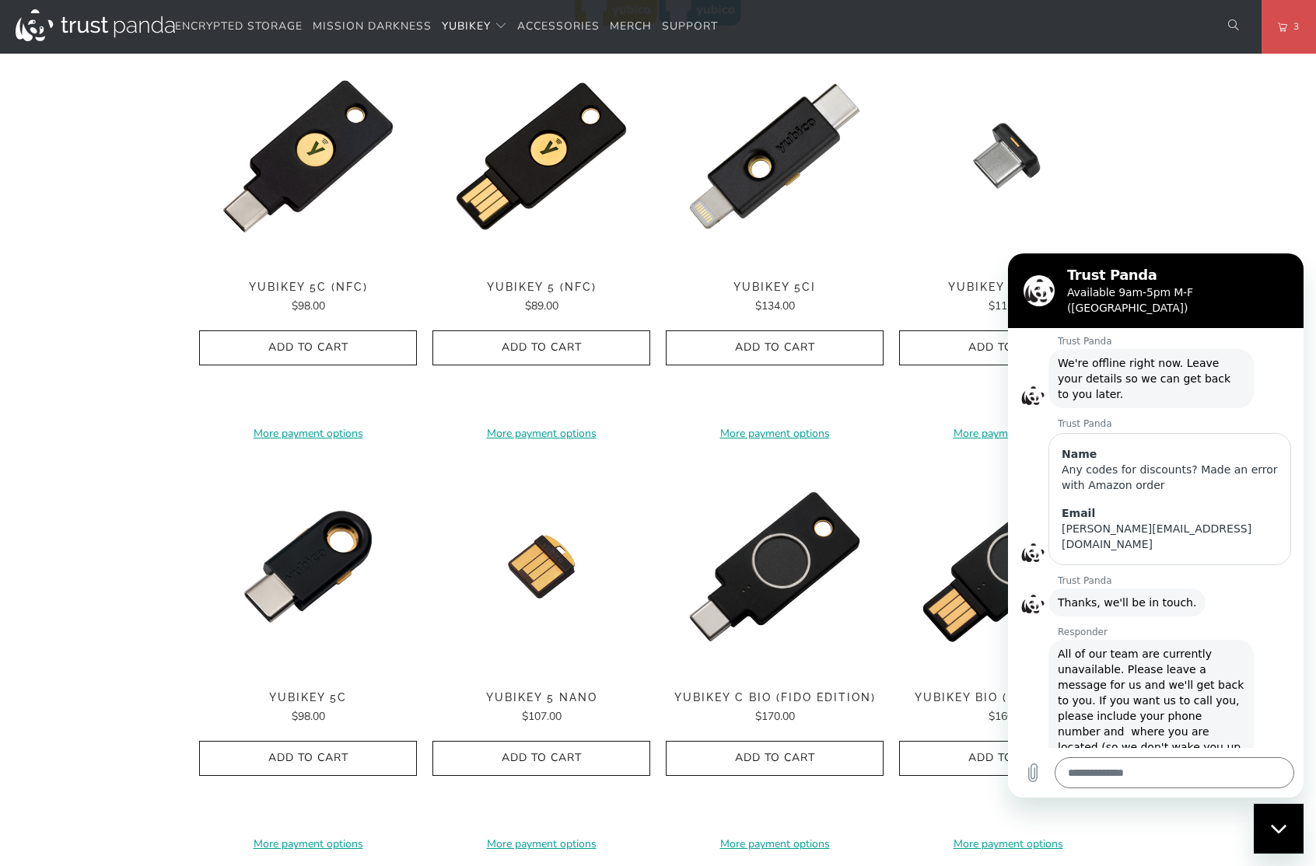
type textarea "*"
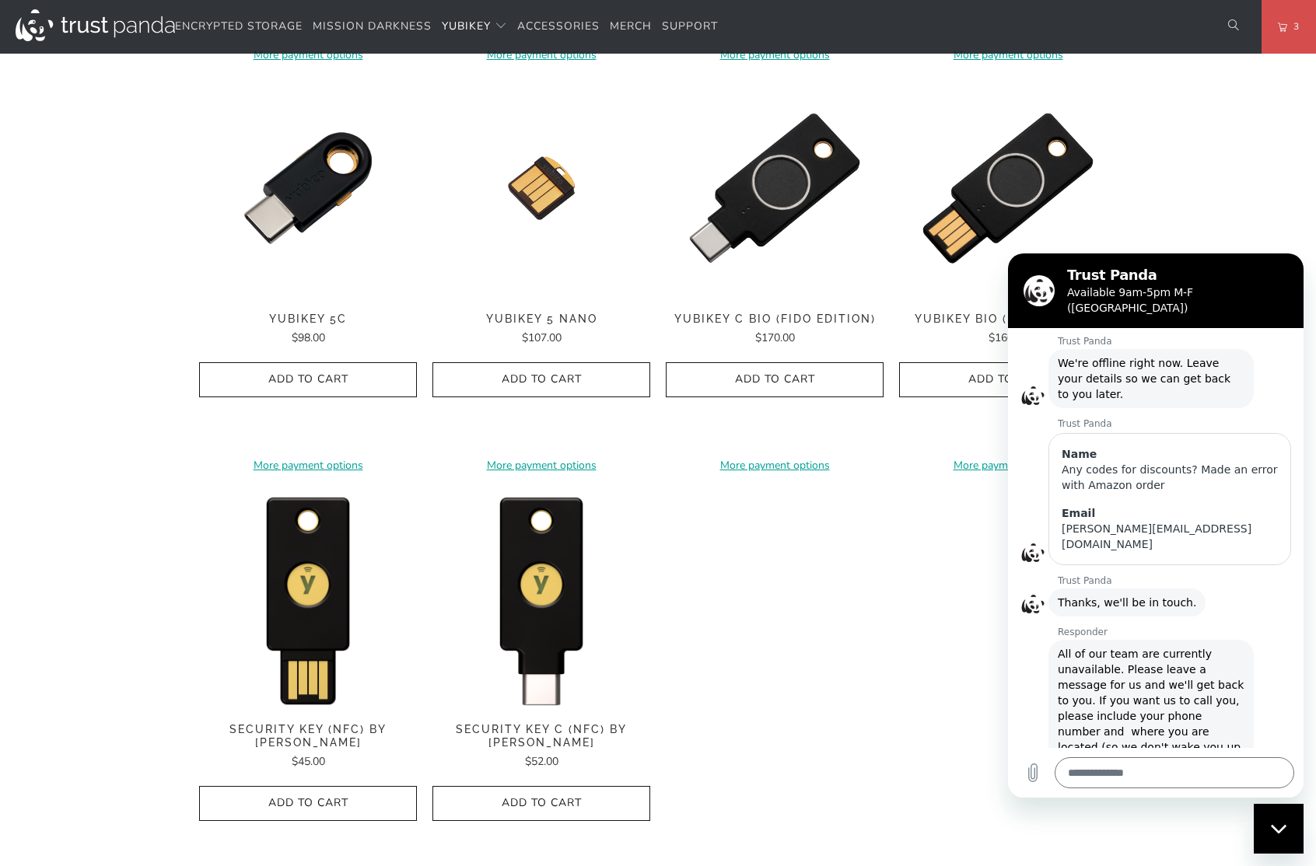
scroll to position [1214, 0]
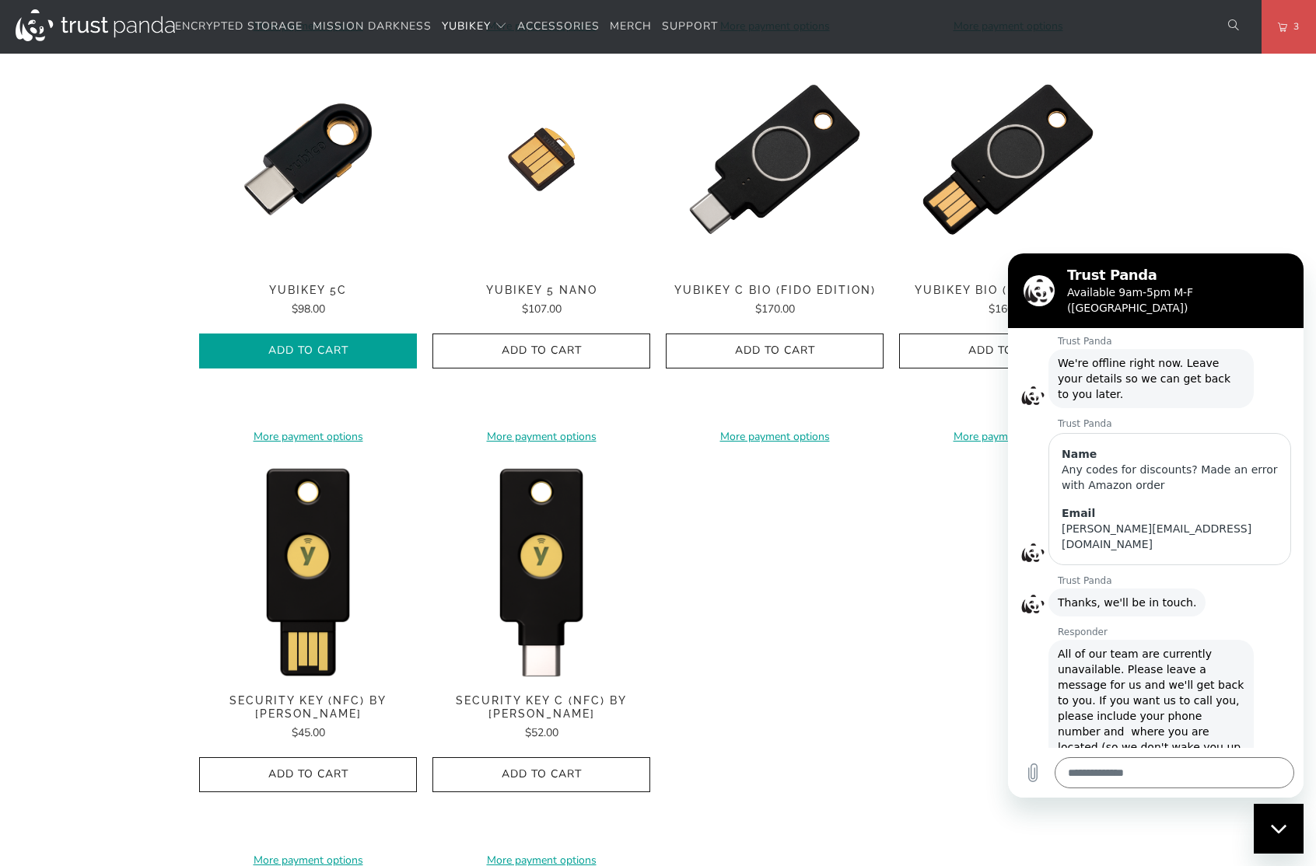
click at [341, 344] on span "Add to Cart" at bounding box center [307, 350] width 185 height 13
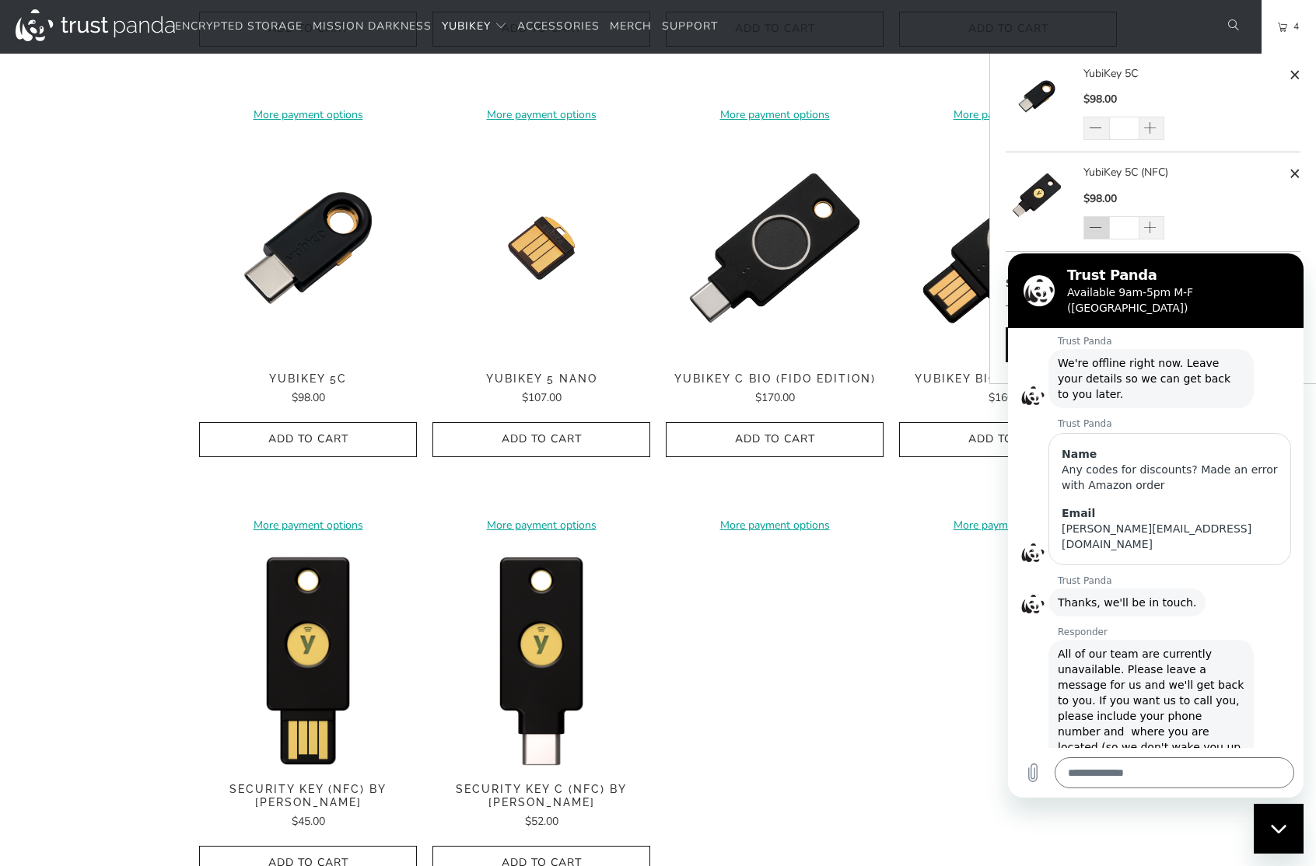
scroll to position [1113, 0]
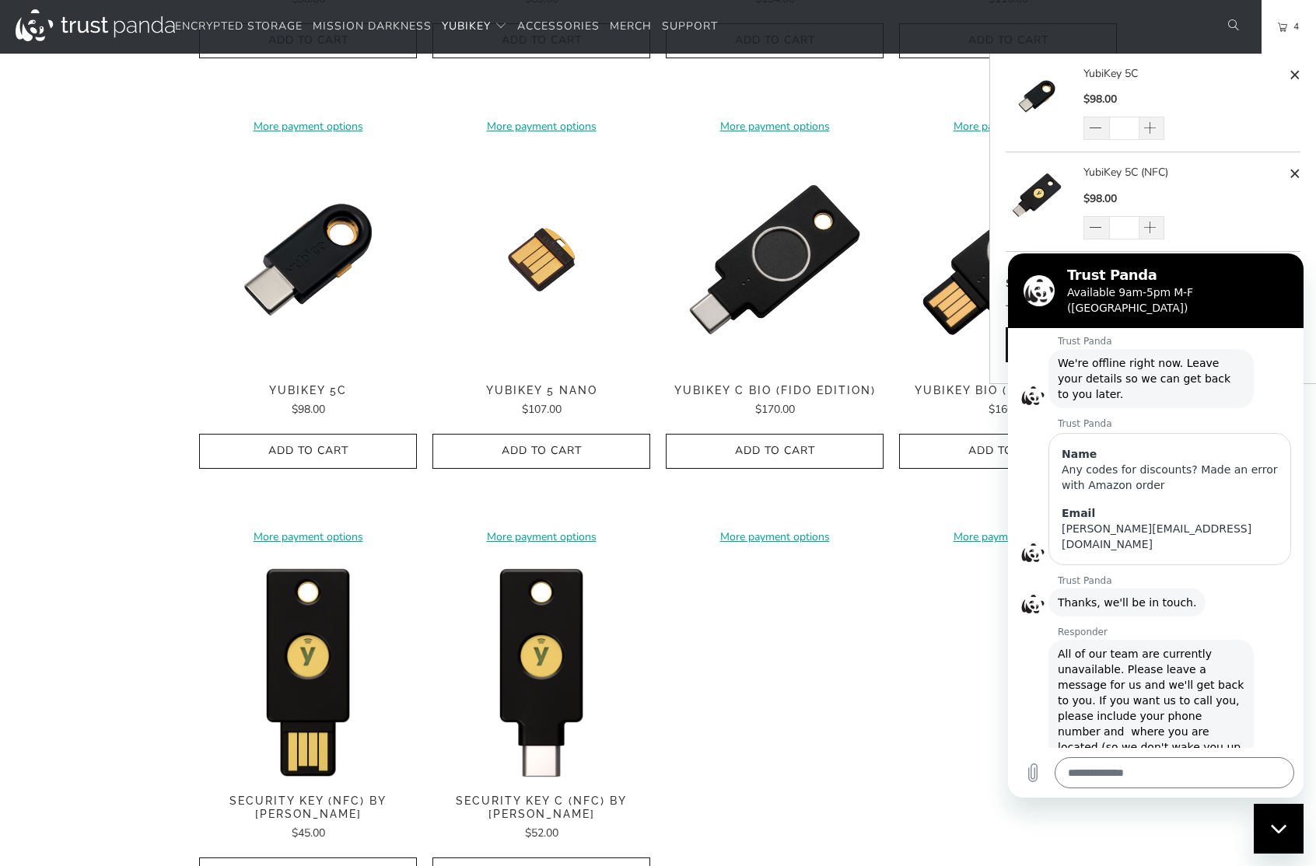
click at [1249, 222] on div "YubiKey 5C (NFC) $98.00 *" at bounding box center [1191, 201] width 217 height 75
click at [1102, 227] on span at bounding box center [1096, 229] width 16 height 16
type input "*"
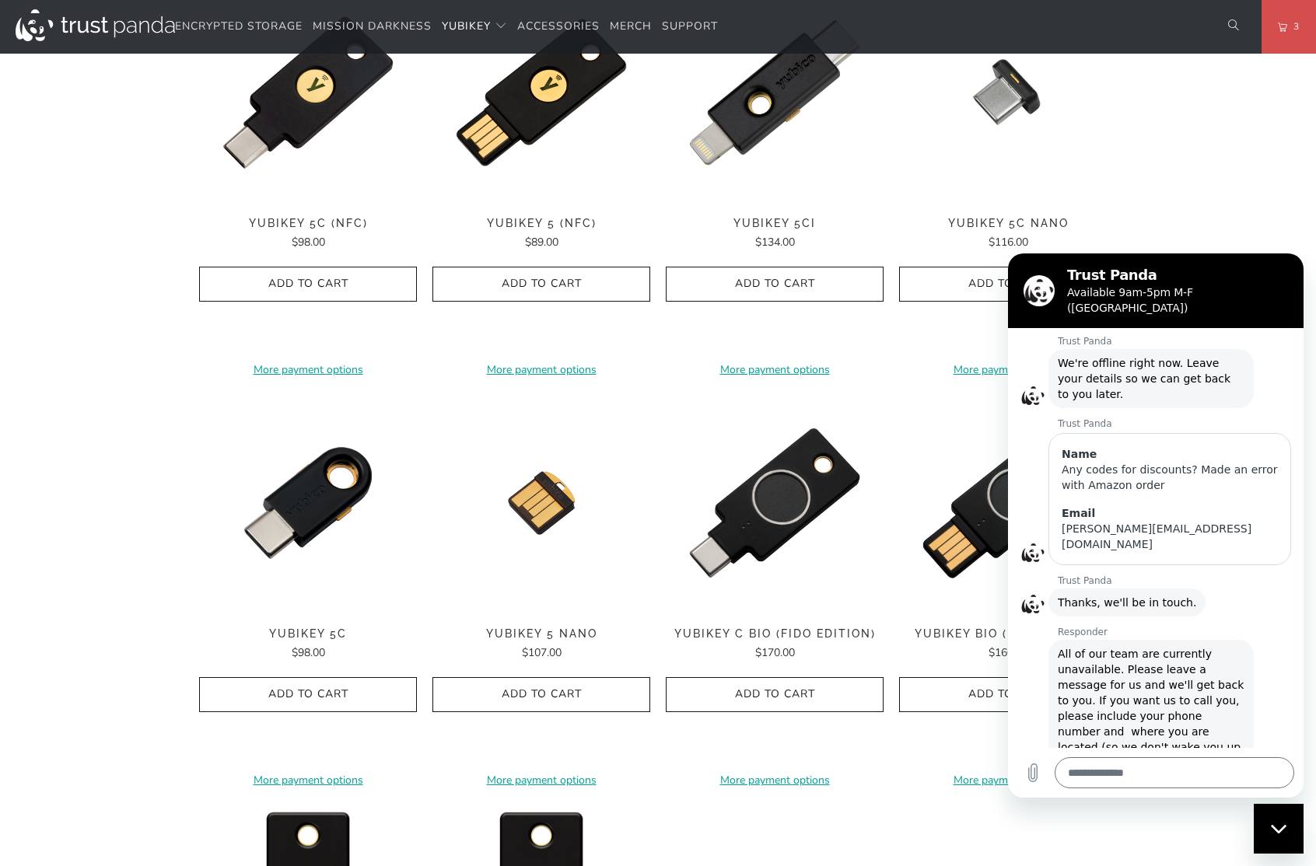
scroll to position [859, 0]
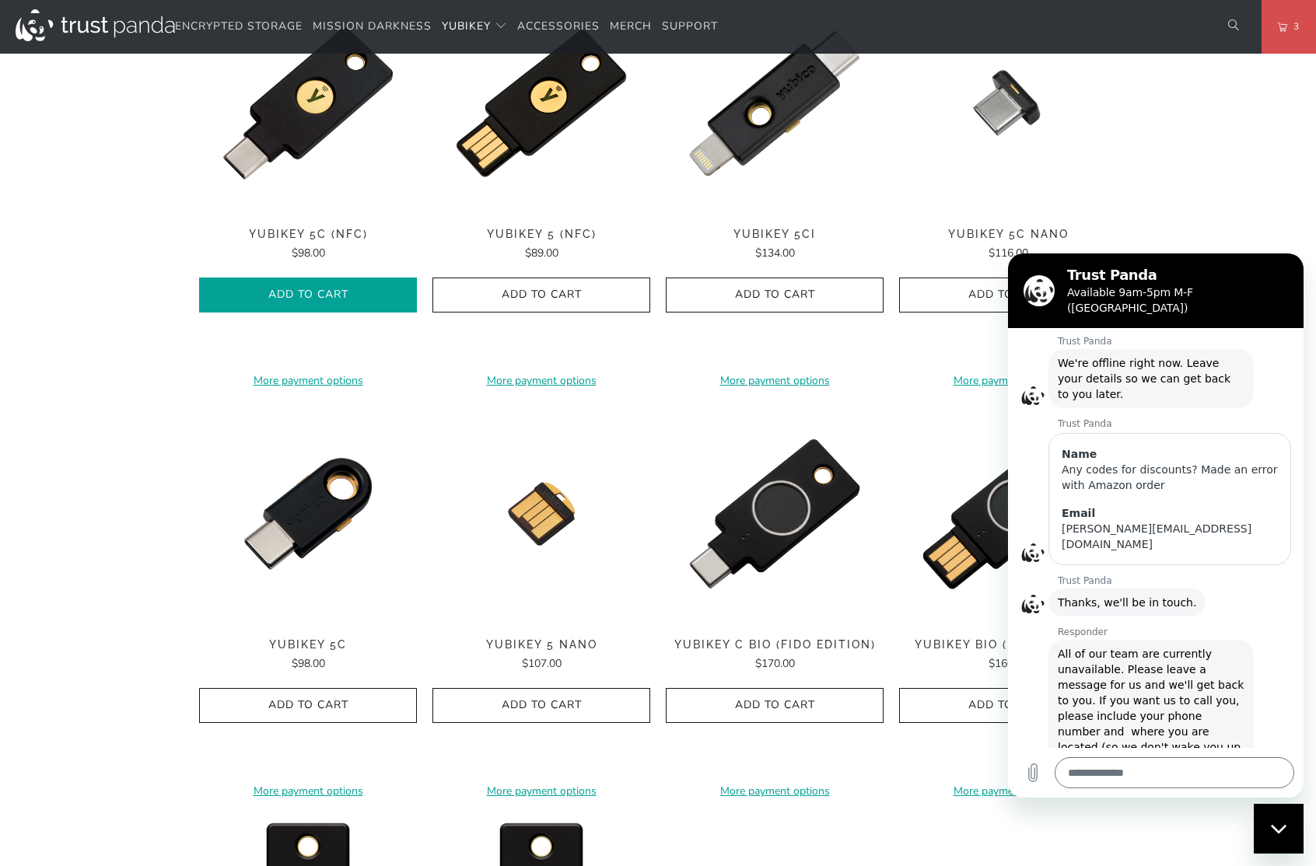
click at [366, 288] on span "Add to Cart" at bounding box center [307, 294] width 185 height 13
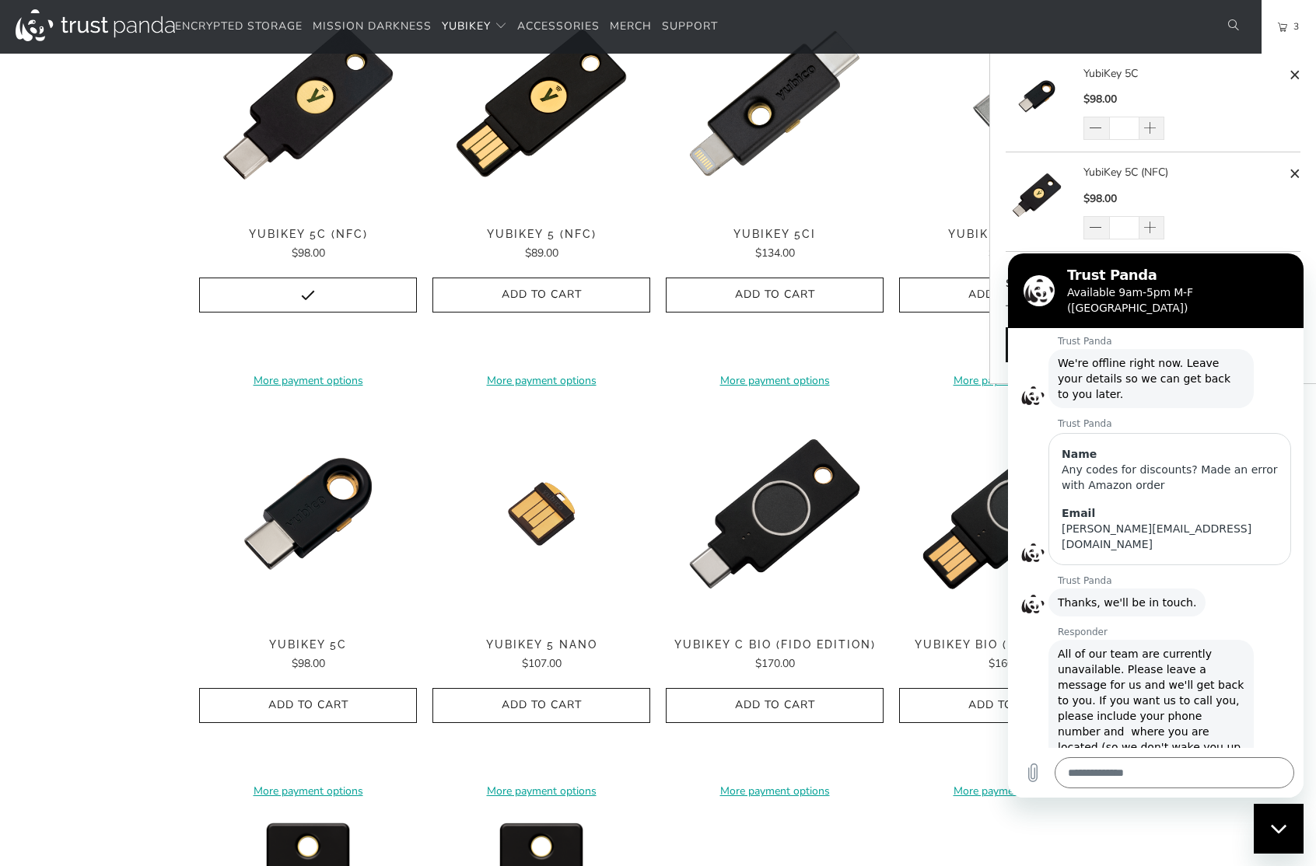
click at [1295, 31] on span "3" at bounding box center [1293, 26] width 12 height 17
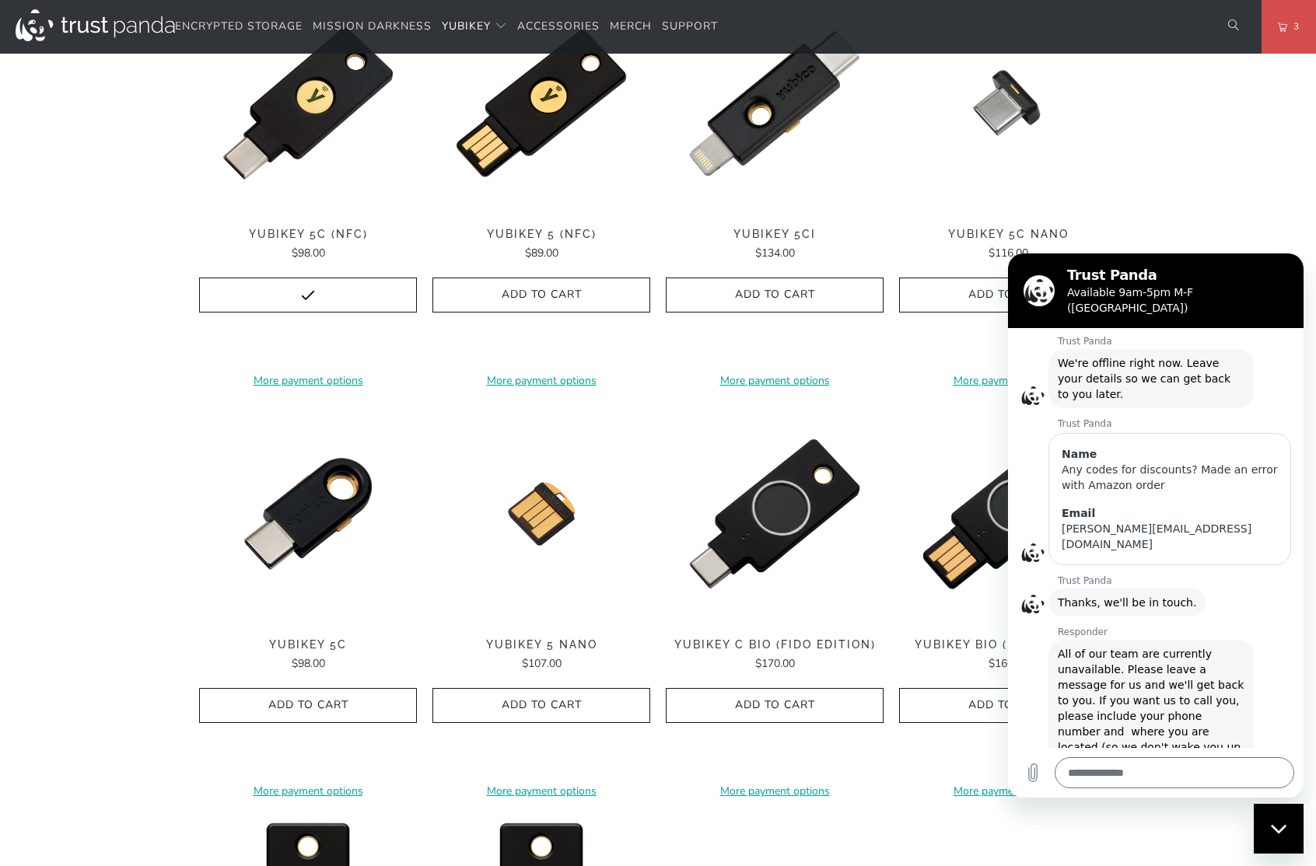
type textarea "*"
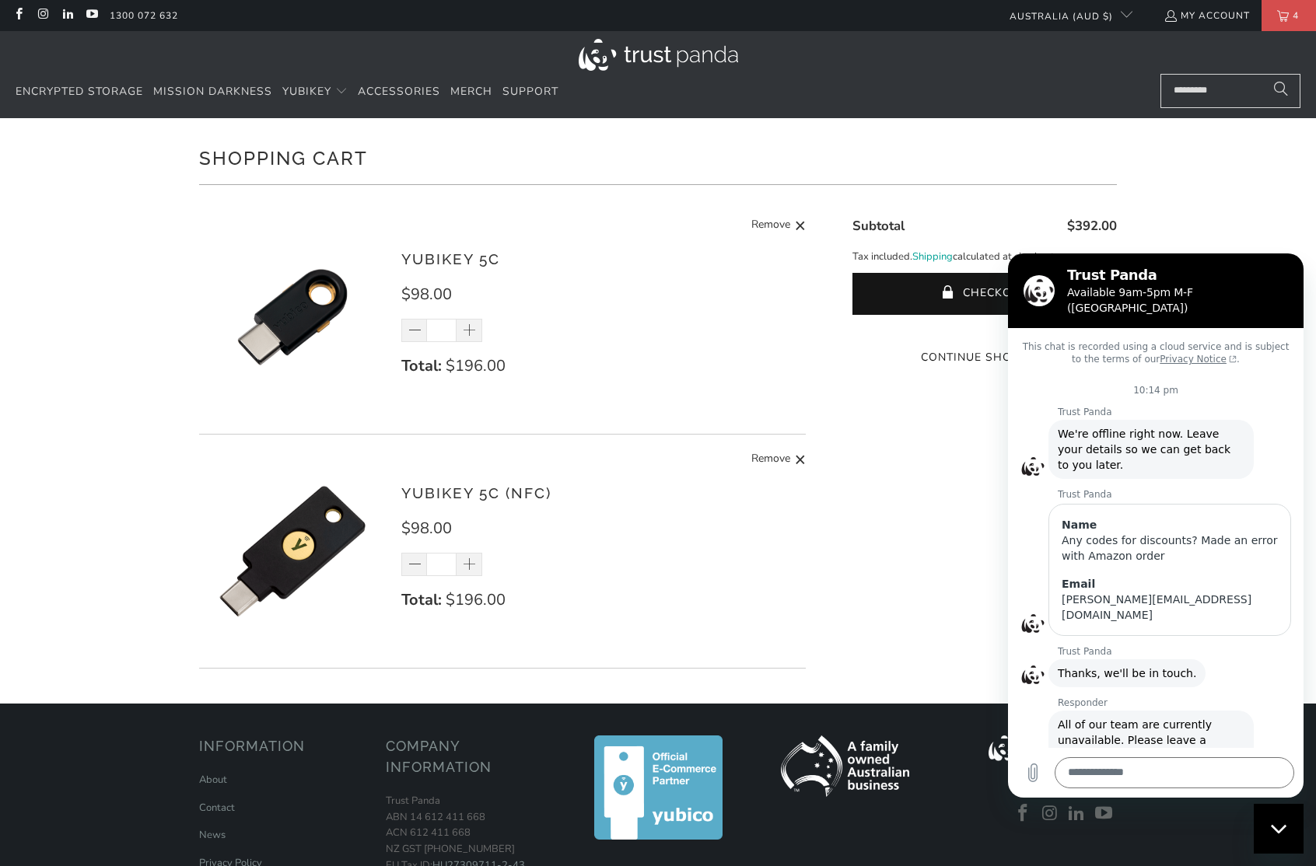
scroll to position [71, 0]
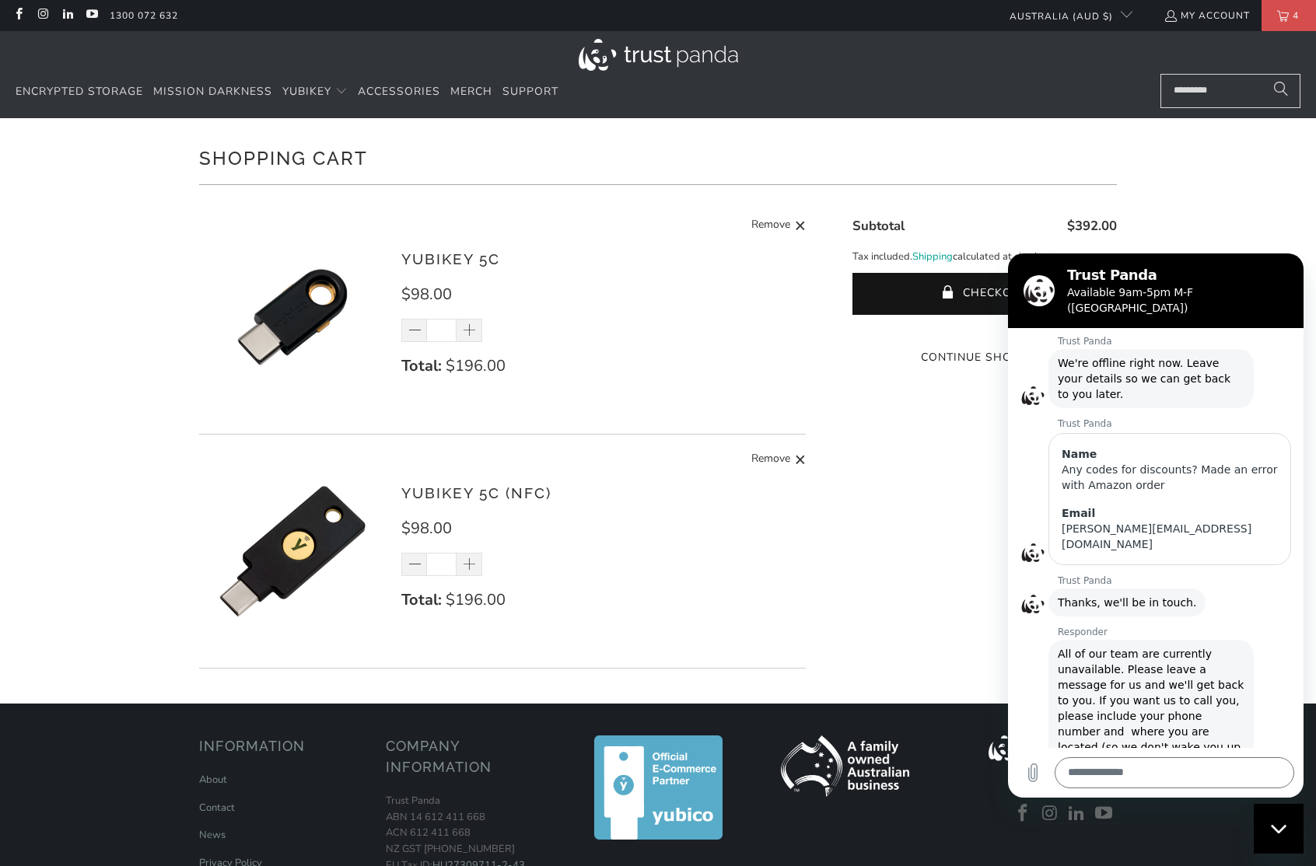
click at [652, 369] on p "Total: $196.00" at bounding box center [595, 366] width 389 height 25
click at [735, 557] on div "YubiKey 5C (NFC) $98.00 * Total: $196.00 Remove" at bounding box center [595, 555] width 389 height 146
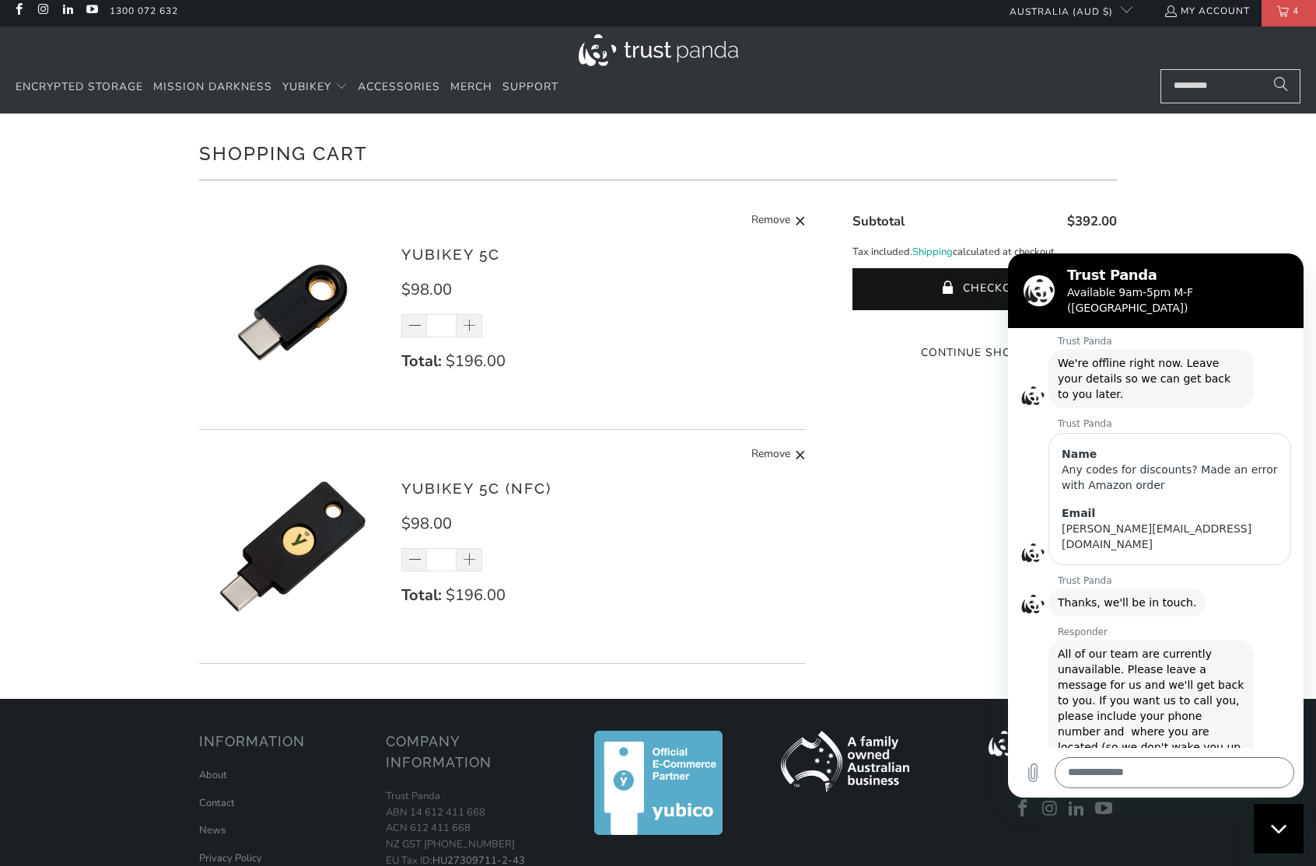
scroll to position [7, 0]
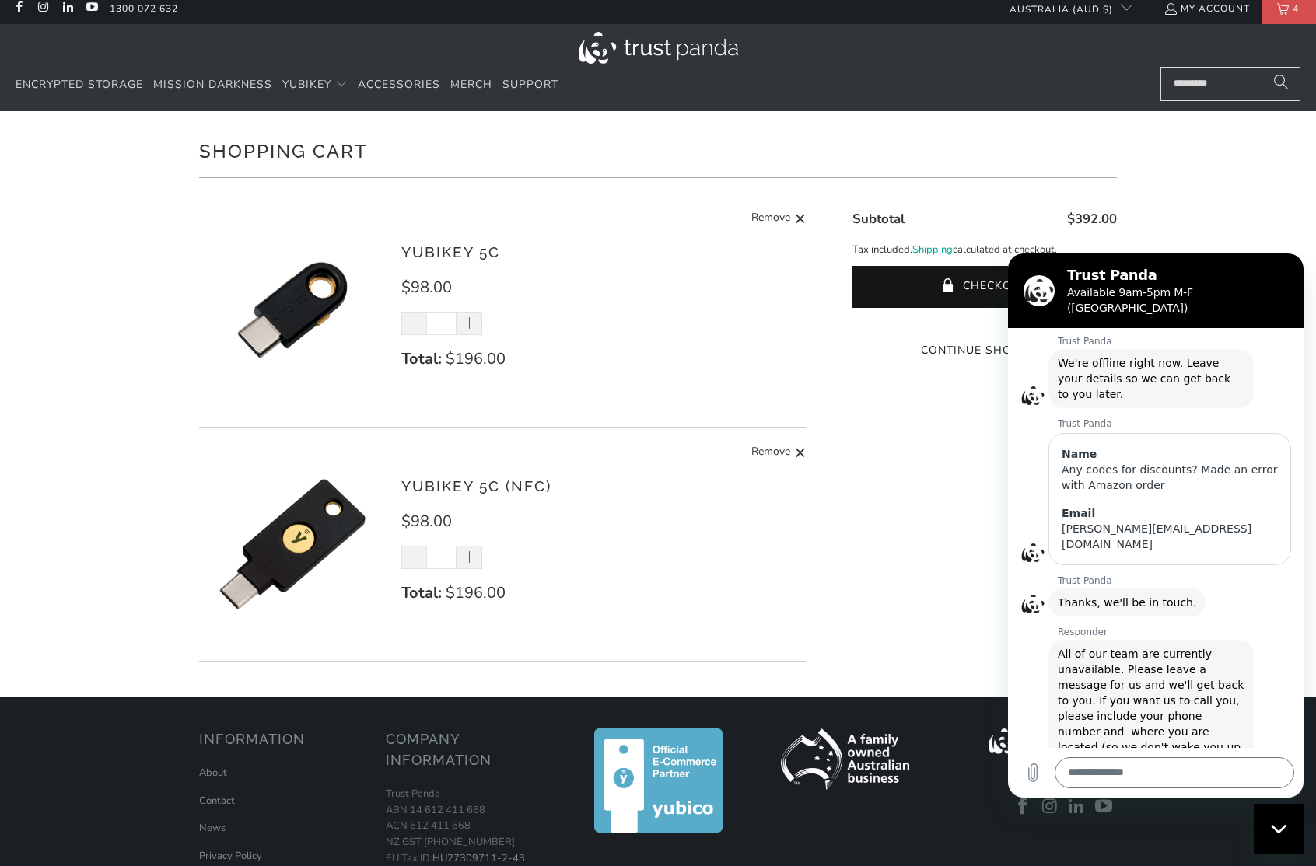
click at [703, 502] on div "YubiKey 5C (NFC) $98.00 * Total: $196.00 Remove" at bounding box center [595, 548] width 389 height 146
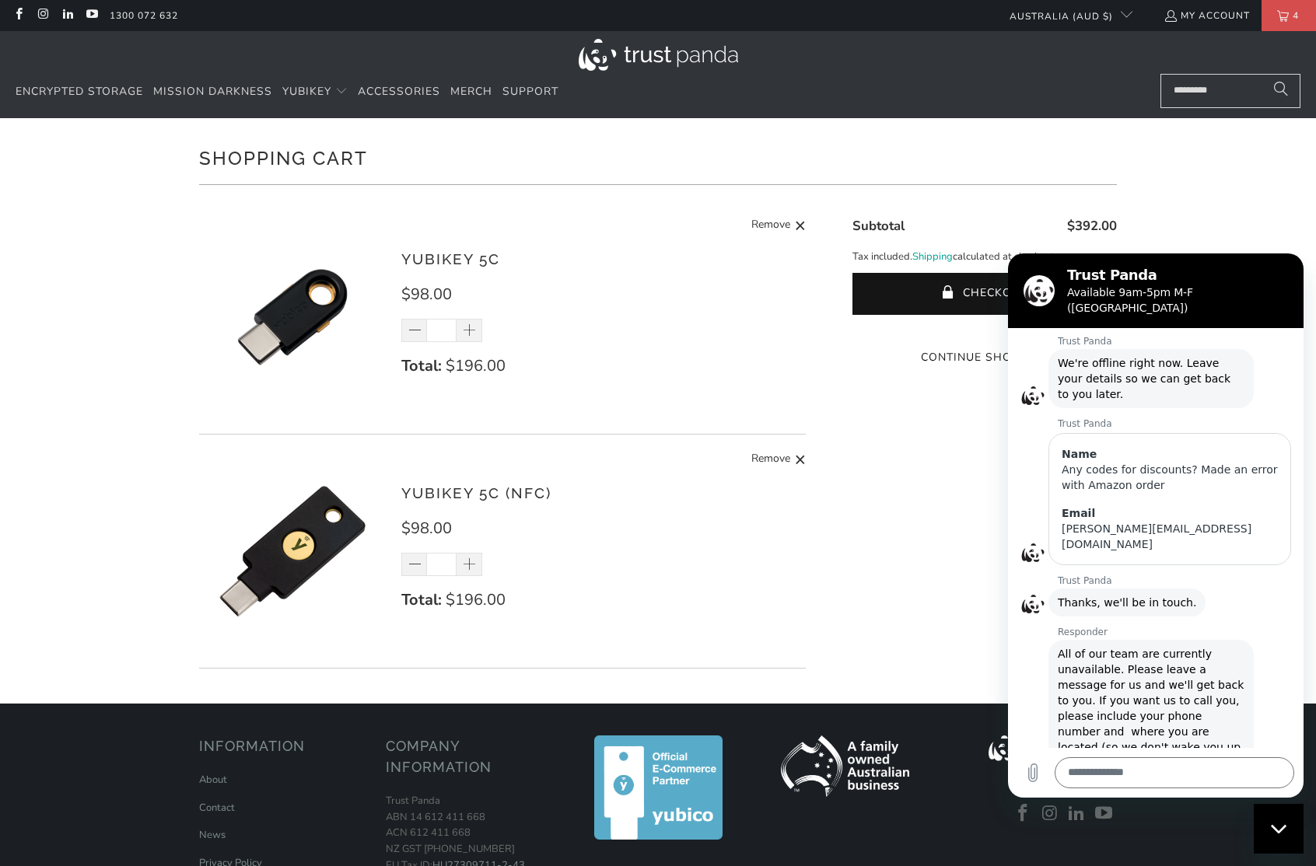
scroll to position [2, 0]
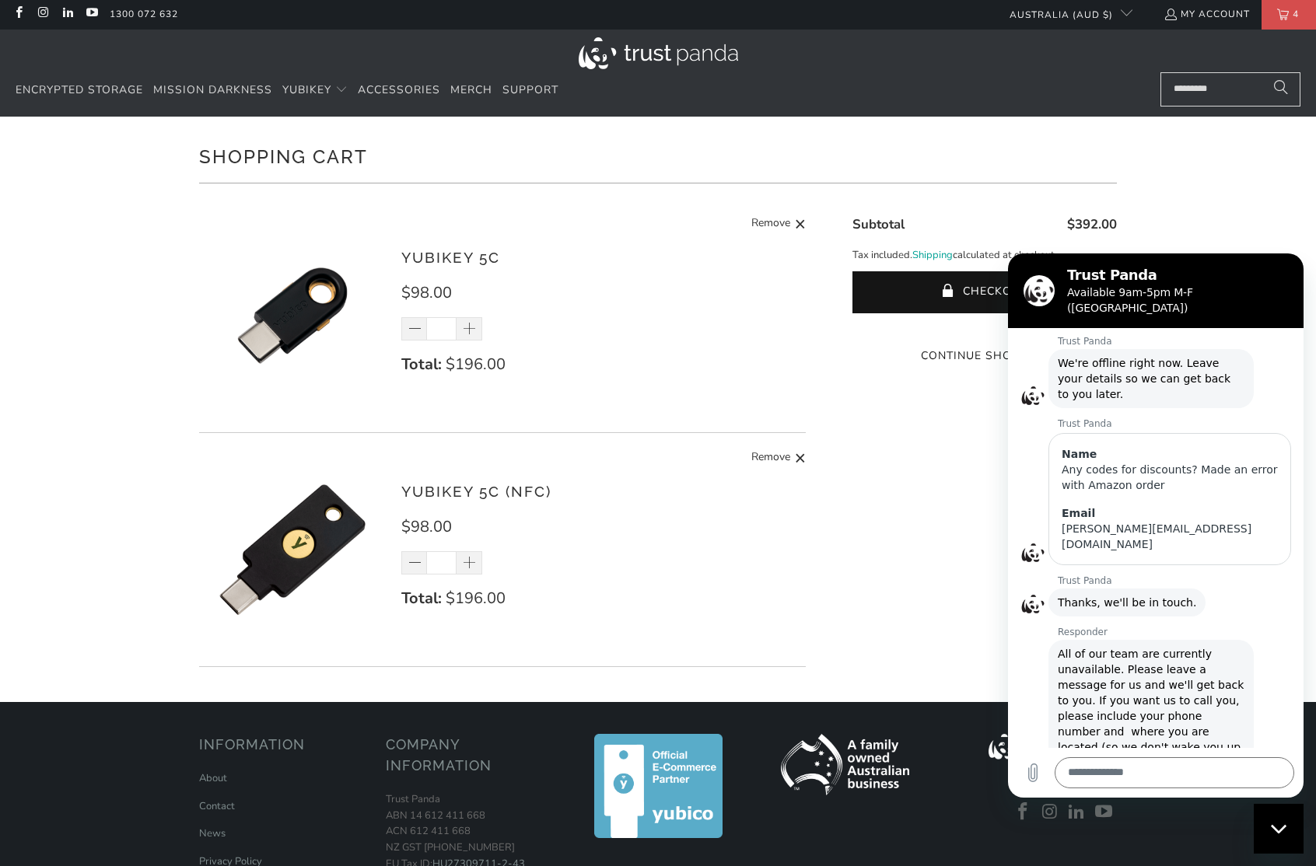
click at [1164, 279] on h2 "Trust Panda" at bounding box center [1177, 275] width 221 height 19
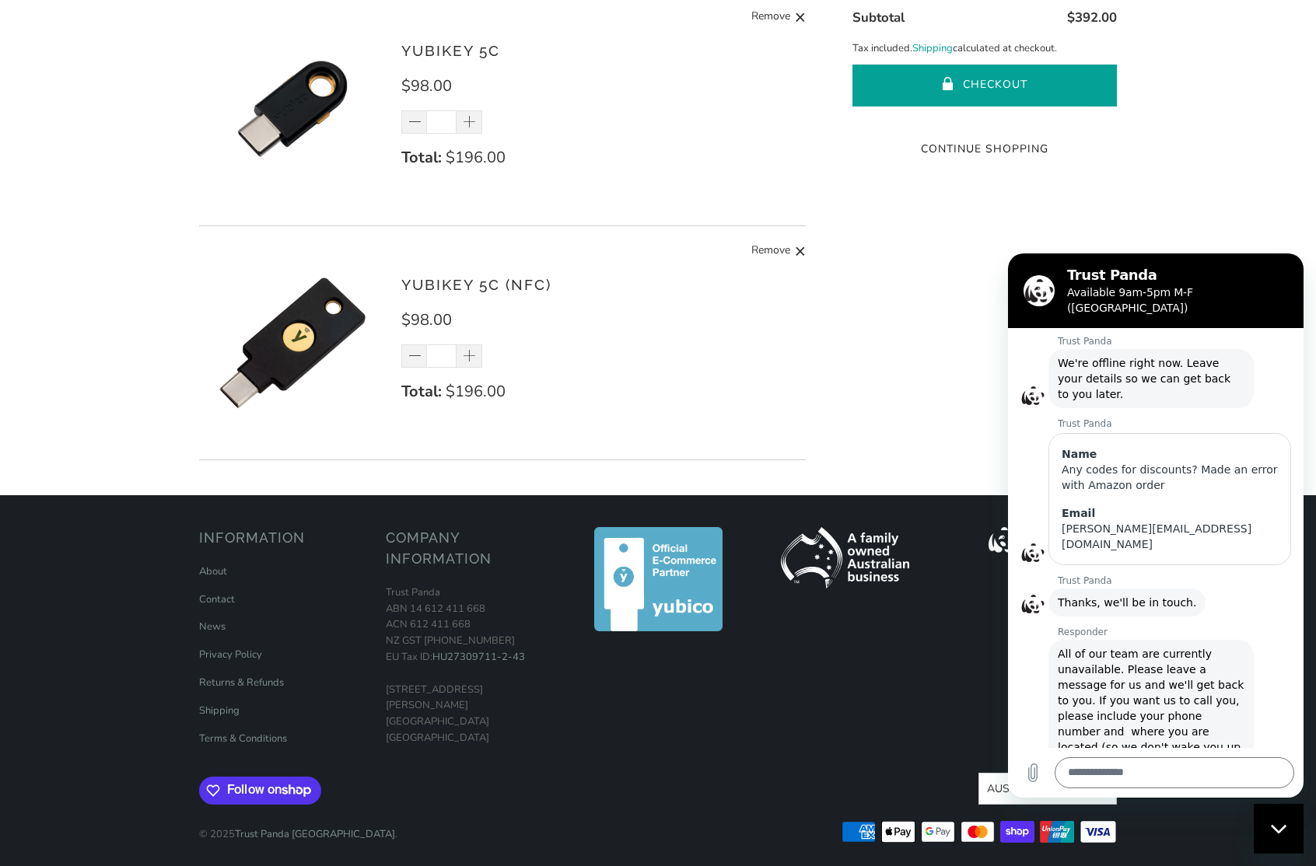
scroll to position [208, 0]
click at [942, 81] on span "submit" at bounding box center [948, 87] width 13 height 16
